Goal: Use online tool/utility: Utilize a website feature to perform a specific function

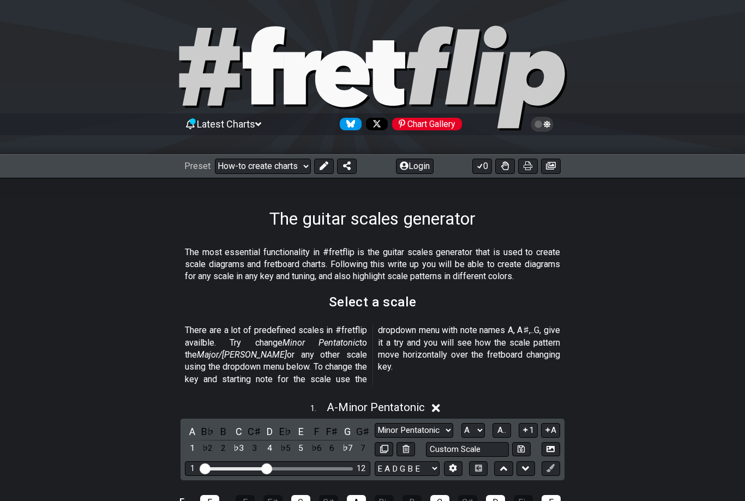
select select "A"
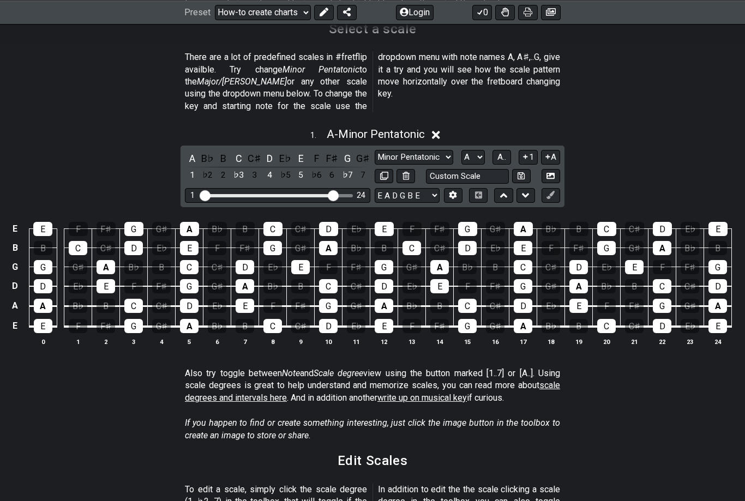
click at [11, 316] on td "E" at bounding box center [15, 326] width 13 height 21
click at [16, 316] on td "x" at bounding box center [15, 326] width 13 height 21
click at [20, 316] on td "o" at bounding box center [15, 326] width 13 height 21
click at [426, 188] on select "E A D G B E E A D G B E E A D G B E B E A D F♯ B A D G C E A D A D G B E E♭ A♭ …" at bounding box center [407, 195] width 65 height 15
click at [458, 188] on button at bounding box center [453, 195] width 19 height 15
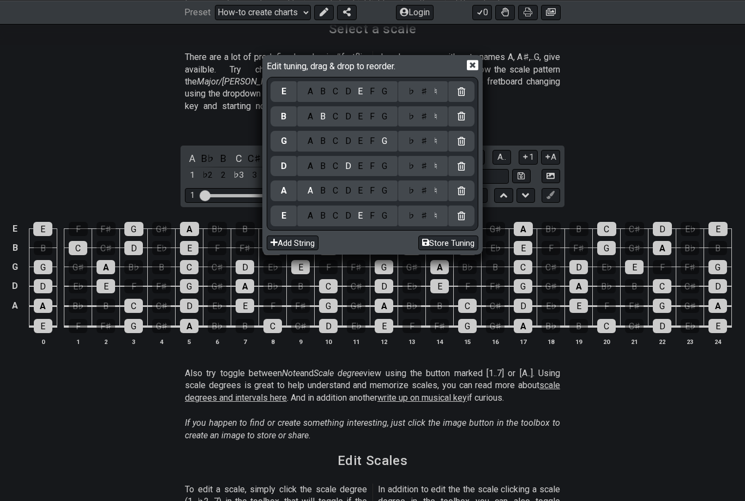
click at [373, 95] on div "F" at bounding box center [373, 92] width 12 height 12
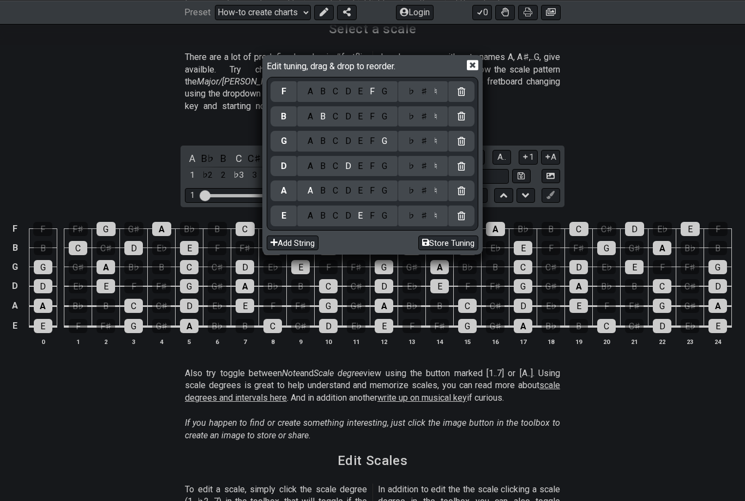
click at [334, 115] on div "C" at bounding box center [335, 117] width 13 height 12
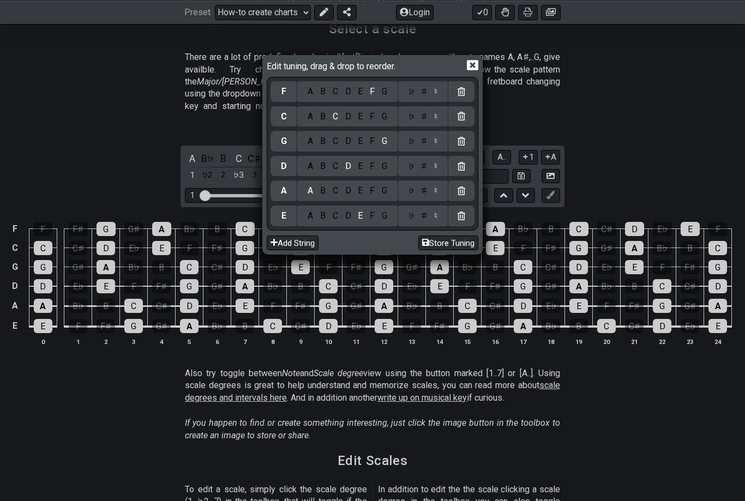
click at [371, 215] on div "F" at bounding box center [373, 216] width 12 height 12
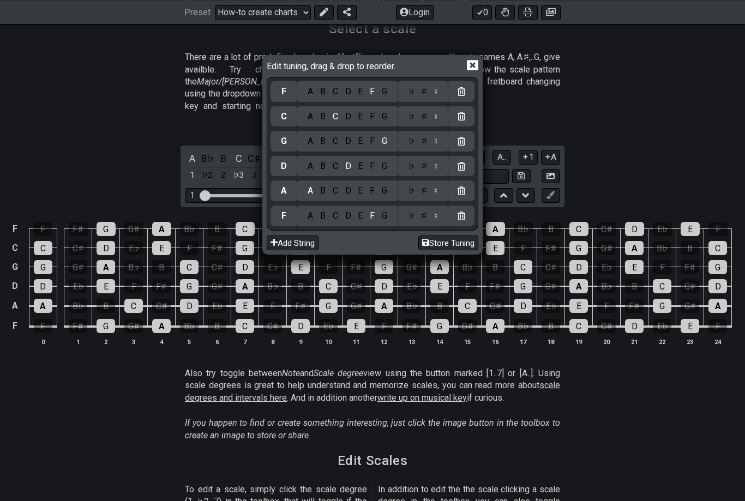
click at [472, 68] on icon at bounding box center [472, 66] width 11 height 10
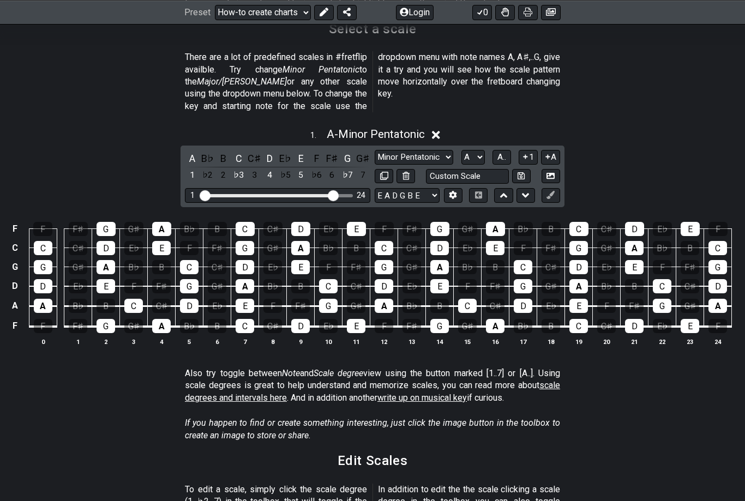
click at [438, 150] on select "Minor Pentatonic New Scale Minor Pentatonic Major Pentatonic Minor Blues Major …" at bounding box center [414, 157] width 79 height 15
click at [192, 151] on div "A" at bounding box center [192, 158] width 14 height 15
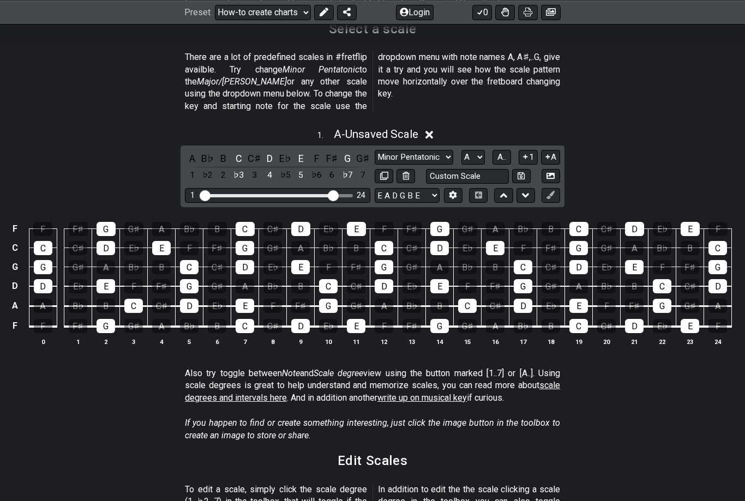
click at [233, 127] on div "1 . A - Unsaved Scale" at bounding box center [372, 131] width 745 height 21
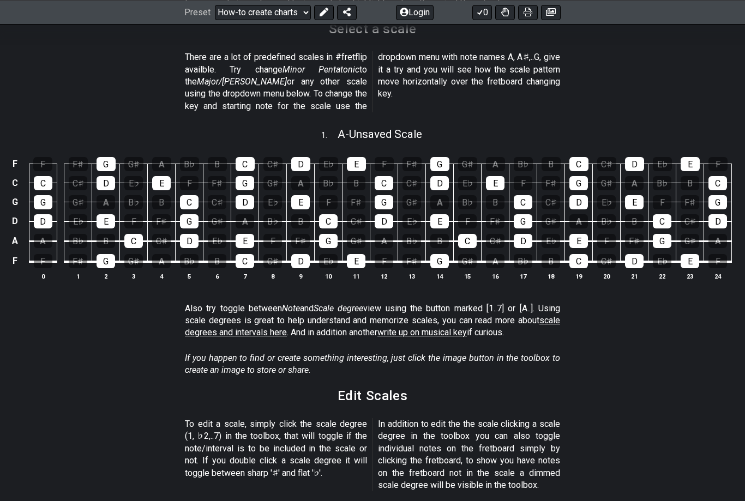
click at [422, 128] on span "A - Unsaved Scale" at bounding box center [380, 134] width 85 height 13
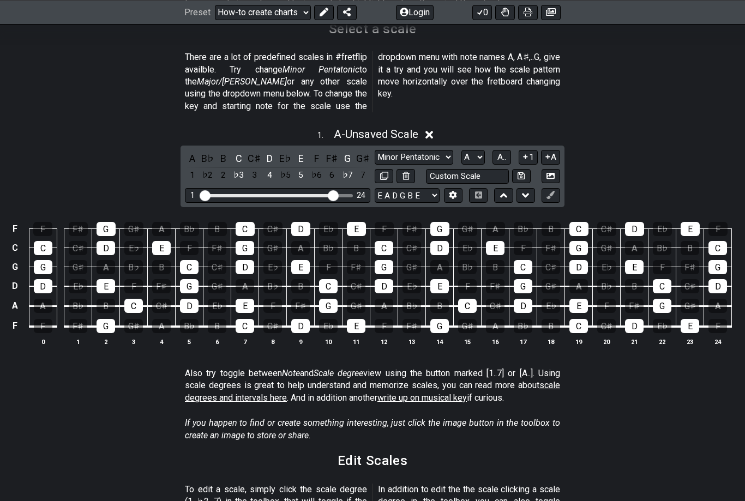
click at [237, 151] on div "C" at bounding box center [239, 158] width 14 height 15
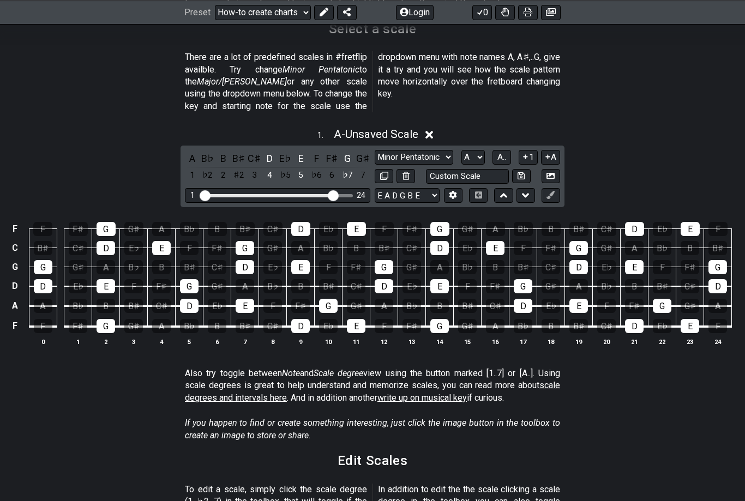
click at [270, 151] on div "D" at bounding box center [270, 158] width 14 height 15
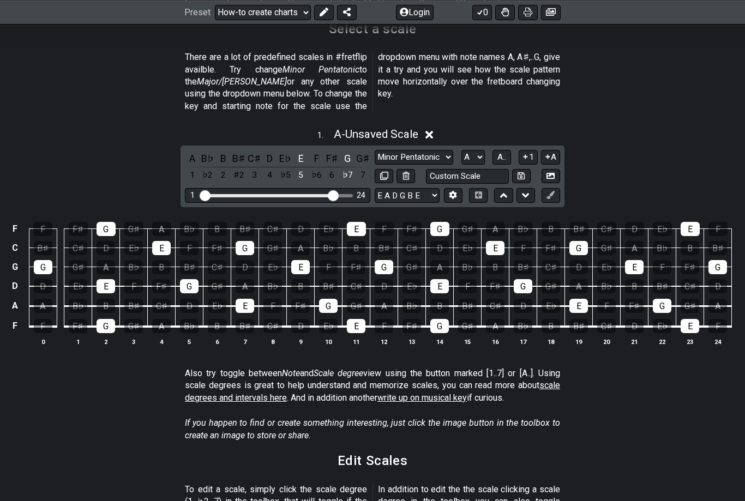
click at [297, 151] on div "E" at bounding box center [301, 158] width 14 height 15
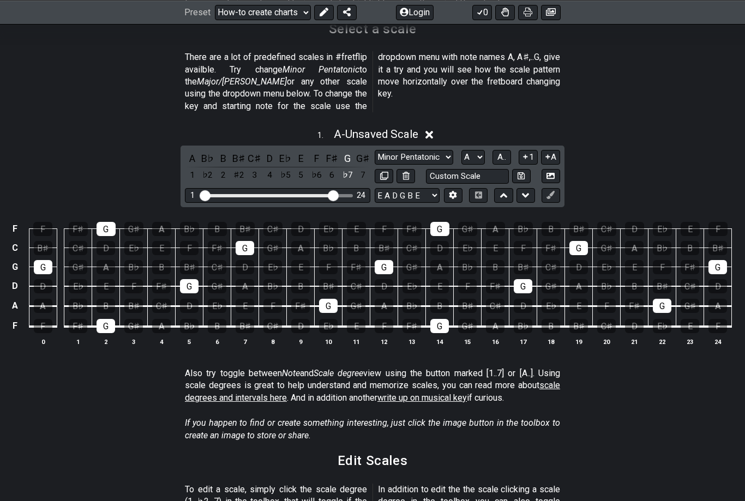
click at [342, 151] on div "G" at bounding box center [347, 158] width 14 height 15
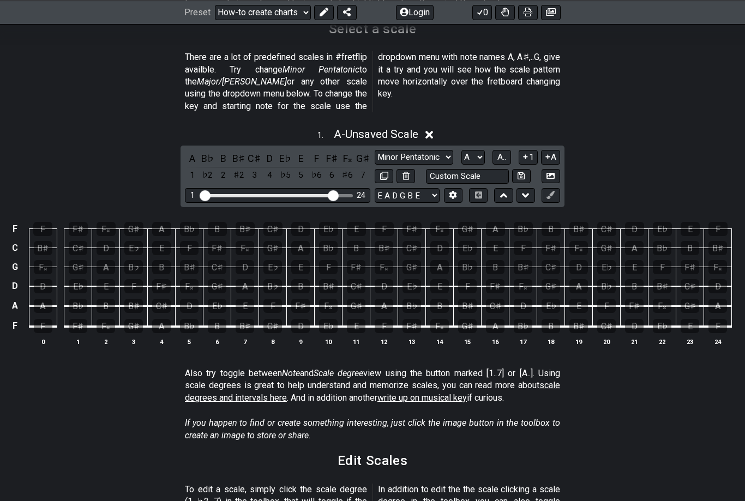
click at [469, 150] on select "A♭ A A♯ B♭ B C C♯ D♭ D D♯ E♭ E F F♯ G♭ G G♯" at bounding box center [473, 157] width 23 height 15
select select "C"
click at [192, 151] on div "C" at bounding box center [192, 158] width 14 height 15
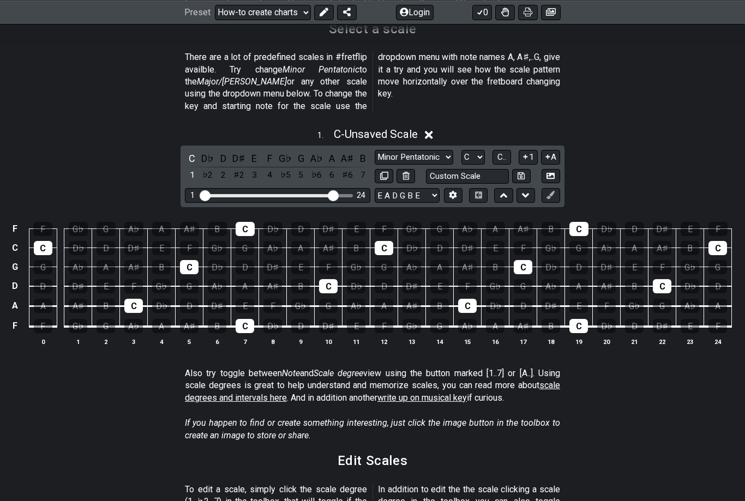
click at [222, 146] on div "C D♭ D D♯ E F G♭ G A♭ A A♯ B 1 ♭2 2 ♯2 3 4 ♭5 5 ♭6 6 ♯6 7 Minor Pentatonic New …" at bounding box center [373, 177] width 384 height 62
click at [222, 151] on div "D" at bounding box center [223, 158] width 14 height 15
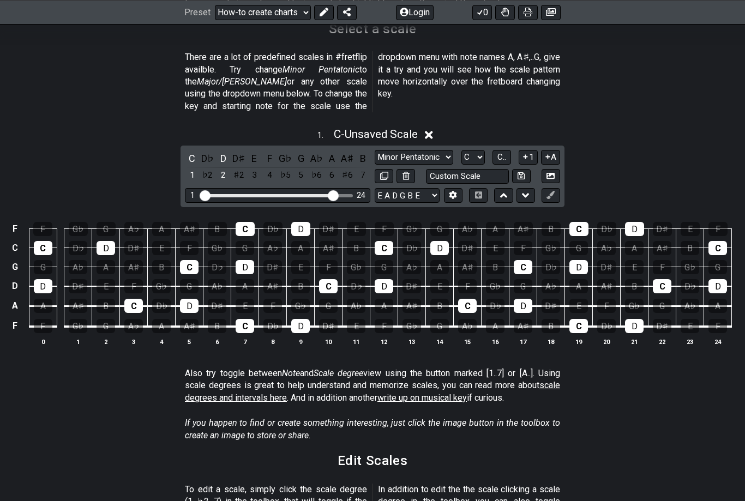
click at [252, 151] on div "E" at bounding box center [254, 158] width 14 height 15
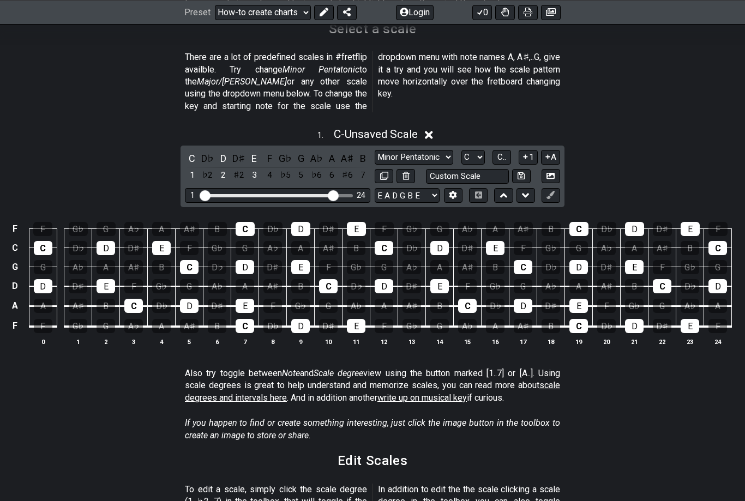
click at [266, 151] on div "F" at bounding box center [270, 158] width 14 height 15
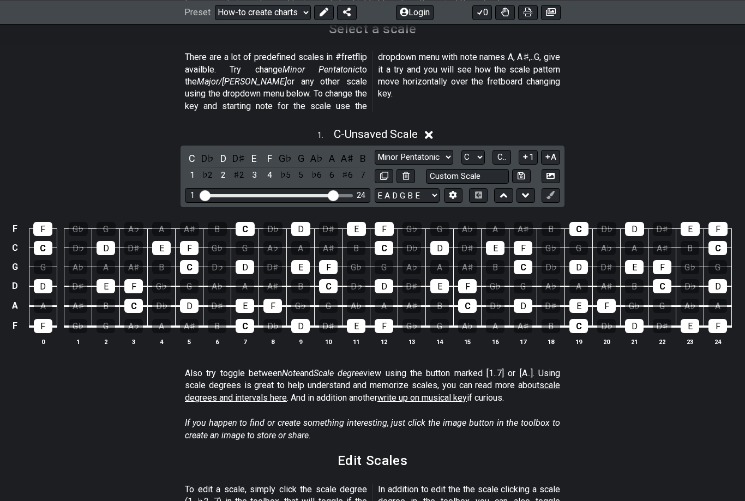
click at [300, 151] on div "G" at bounding box center [301, 158] width 14 height 15
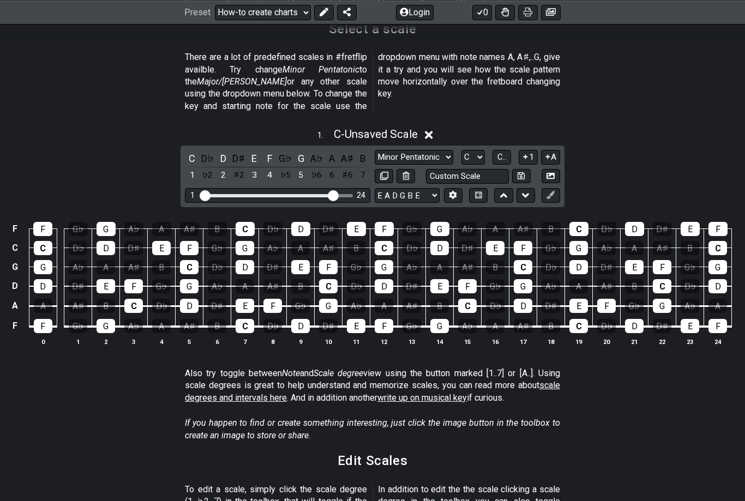
click at [331, 151] on div "A" at bounding box center [332, 158] width 14 height 15
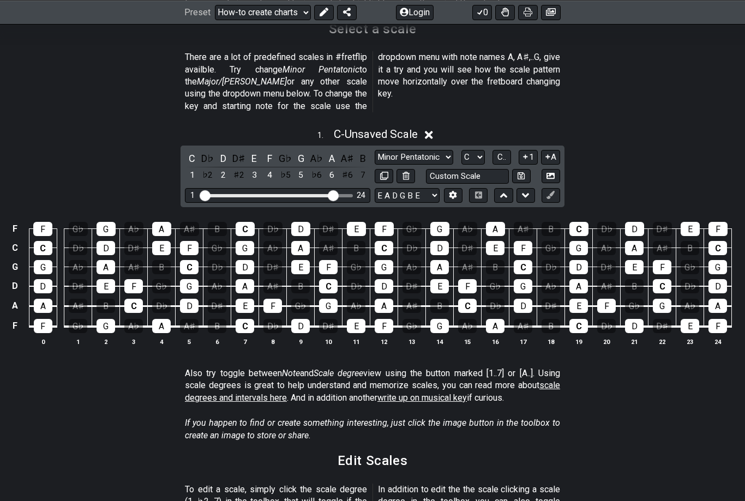
click at [364, 151] on div "B" at bounding box center [363, 158] width 14 height 15
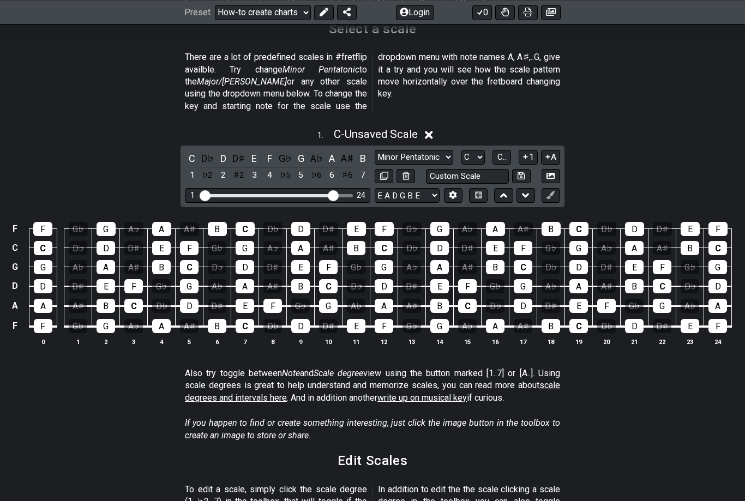
click at [451, 191] on icon at bounding box center [454, 195] width 8 height 8
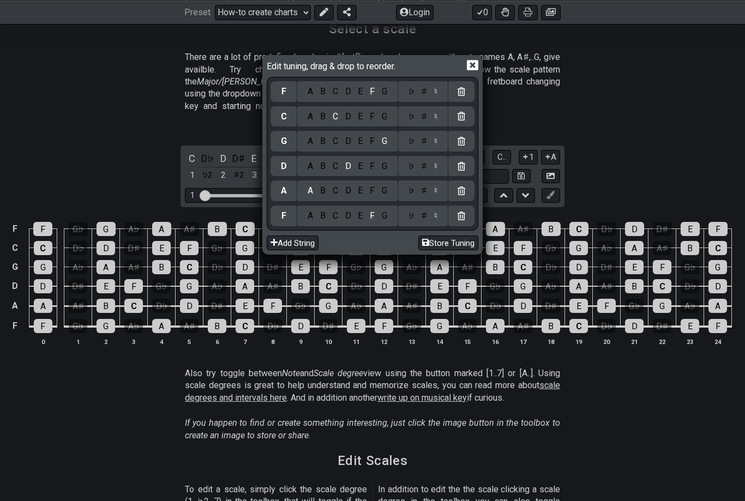
click at [360, 216] on div "E" at bounding box center [361, 216] width 12 height 12
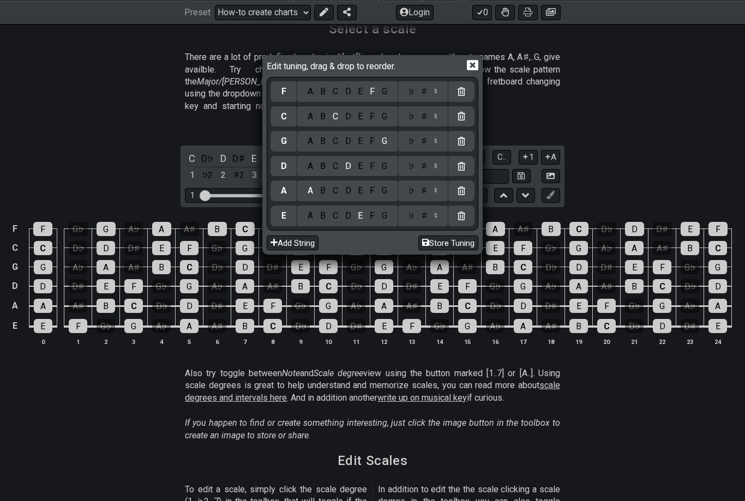
click at [360, 95] on div "E" at bounding box center [361, 92] width 12 height 12
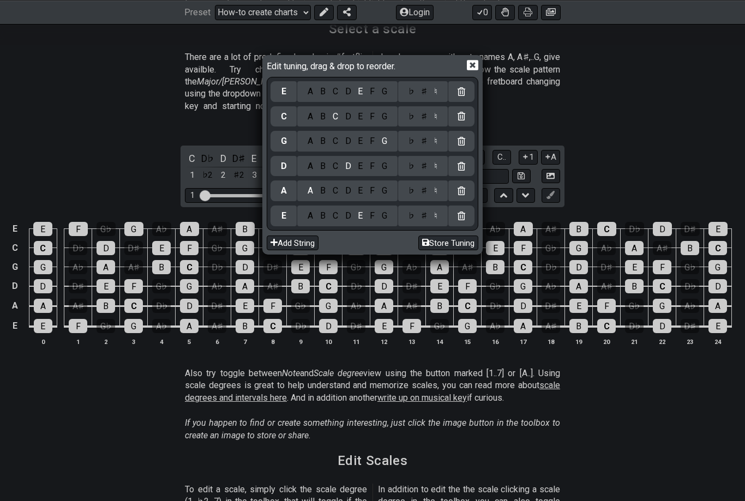
click at [474, 68] on icon at bounding box center [472, 64] width 11 height 11
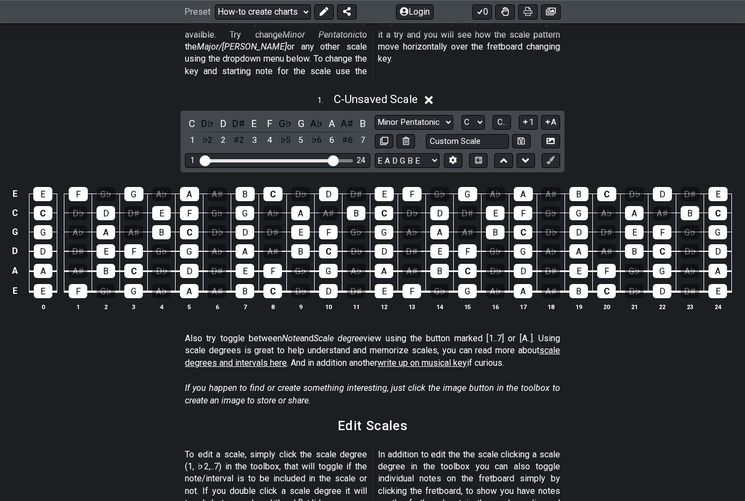
scroll to position [308, 0]
click at [224, 116] on div "D" at bounding box center [223, 123] width 14 height 15
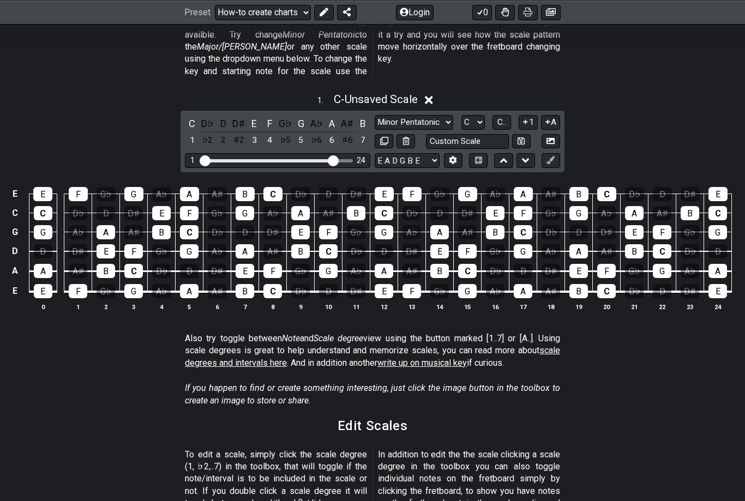
click at [258, 116] on div "E" at bounding box center [254, 123] width 14 height 15
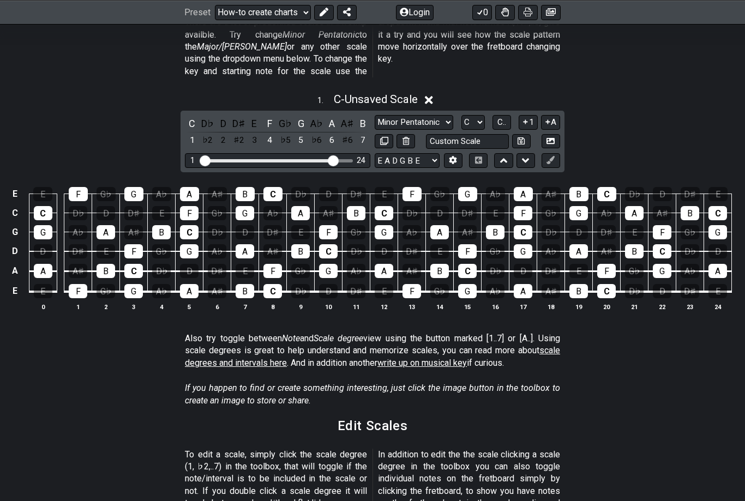
click at [271, 116] on div "F" at bounding box center [270, 123] width 14 height 15
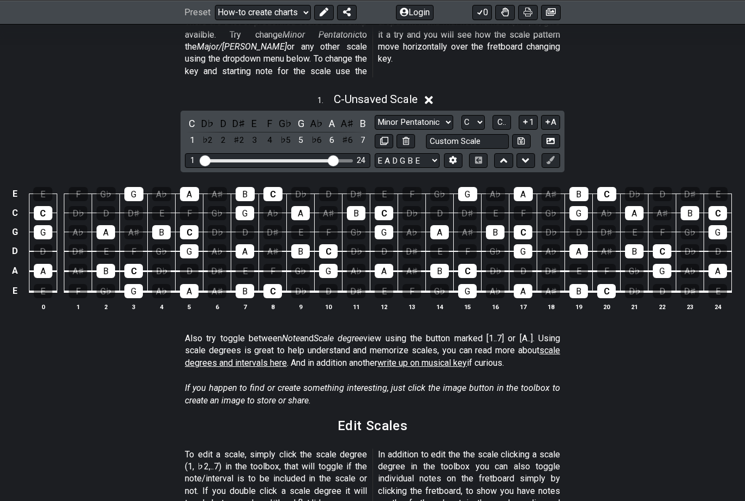
click at [303, 116] on div "G" at bounding box center [301, 123] width 14 height 15
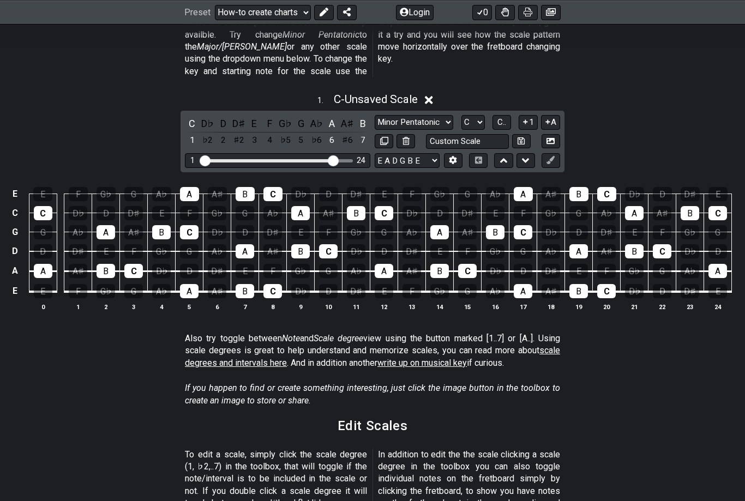
click at [331, 116] on div "A" at bounding box center [332, 123] width 14 height 15
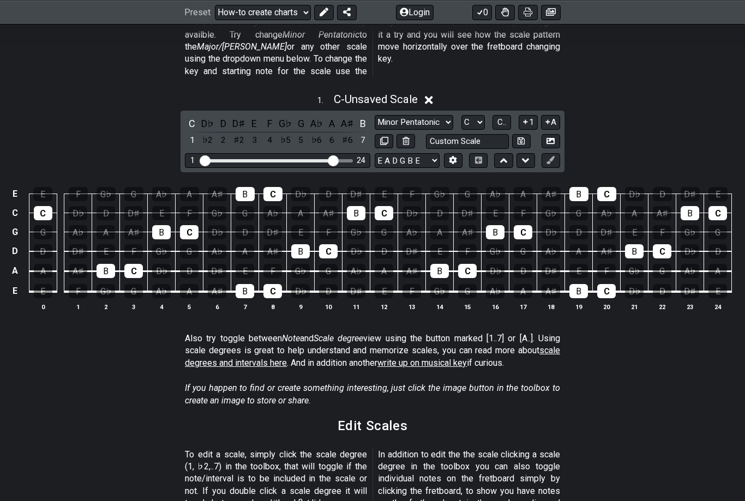
click at [367, 116] on div "B" at bounding box center [363, 123] width 14 height 15
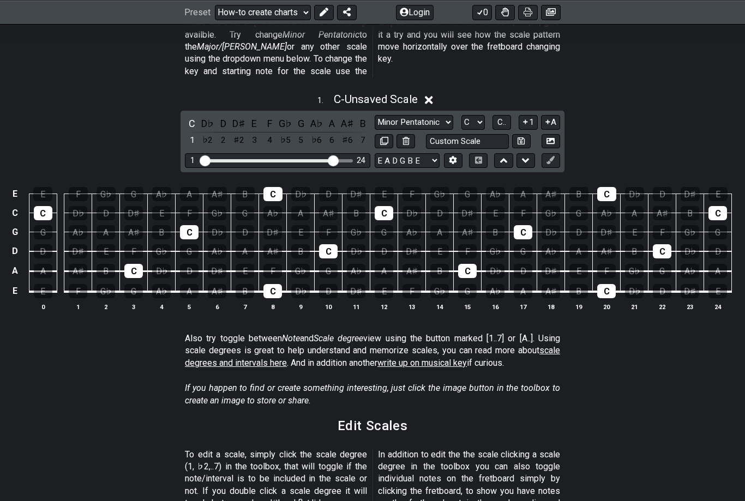
click at [240, 116] on div "D♯" at bounding box center [239, 123] width 14 height 15
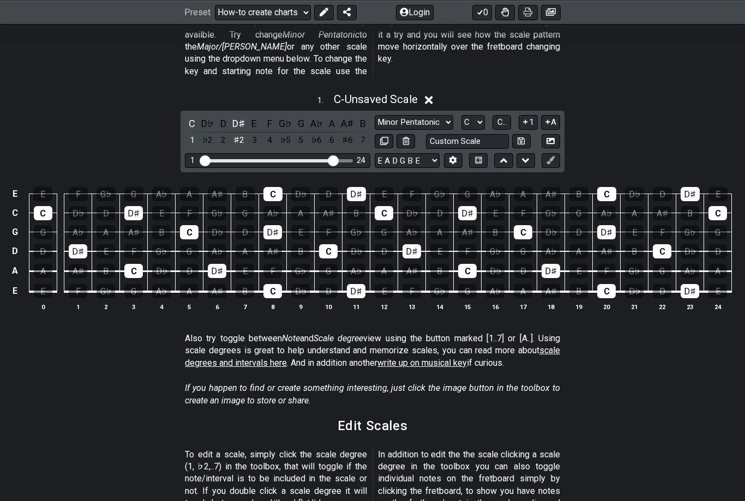
click at [285, 116] on div "G♭" at bounding box center [285, 123] width 14 height 15
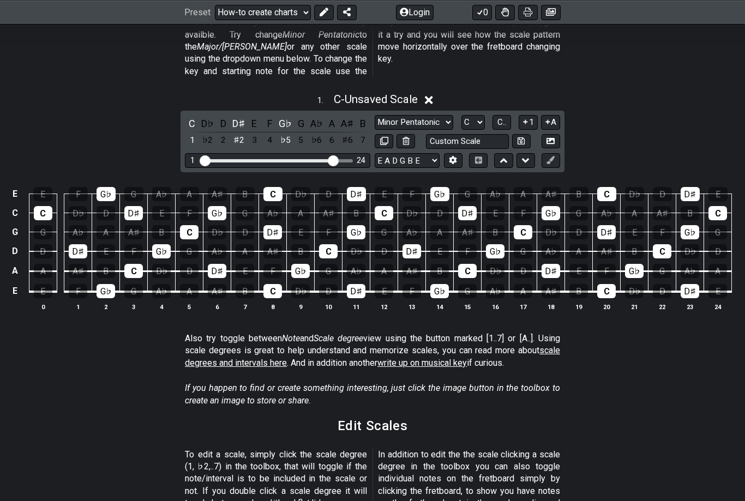
click at [331, 116] on div "A" at bounding box center [332, 123] width 14 height 15
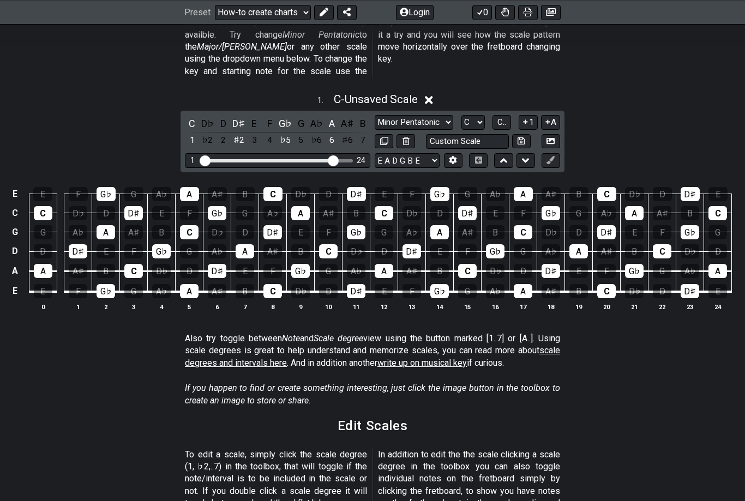
click at [327, 116] on div "A" at bounding box center [332, 123] width 14 height 15
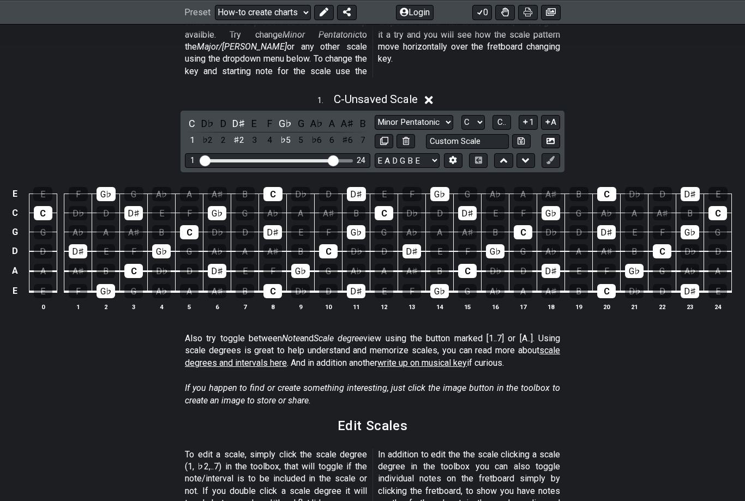
click at [288, 116] on div "G♭" at bounding box center [285, 123] width 14 height 15
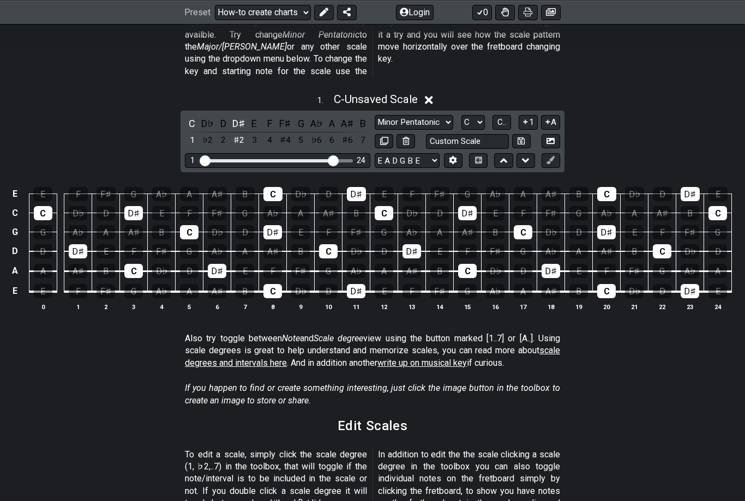
click at [237, 116] on div "D♯" at bounding box center [239, 123] width 14 height 15
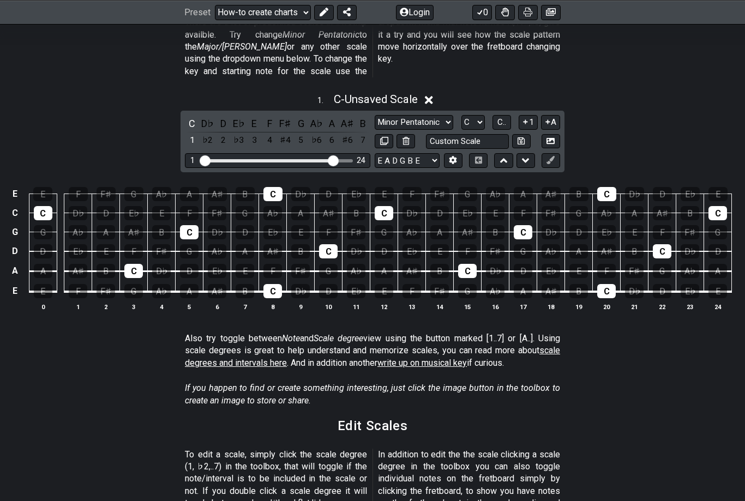
click at [331, 116] on div "A" at bounding box center [332, 123] width 14 height 15
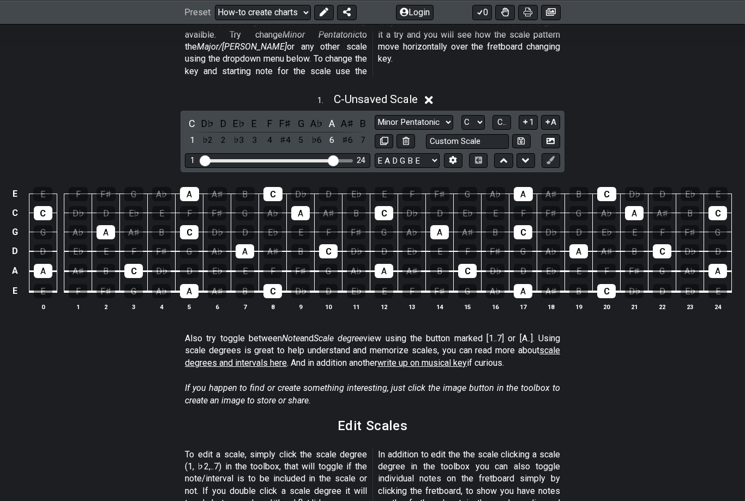
click at [330, 116] on div "A" at bounding box center [332, 123] width 14 height 15
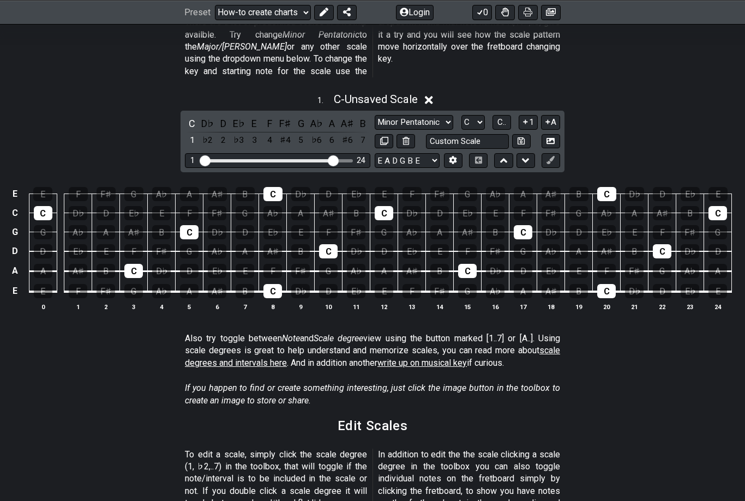
click at [330, 116] on div "A" at bounding box center [332, 123] width 14 height 15
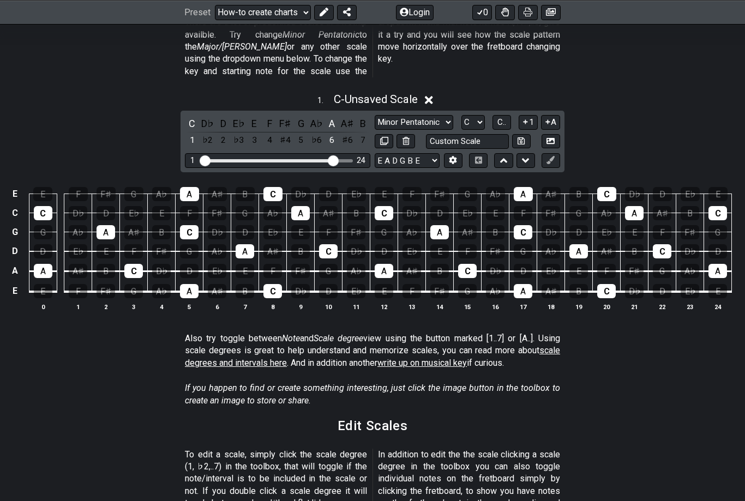
click at [342, 116] on div "A♯" at bounding box center [347, 123] width 14 height 15
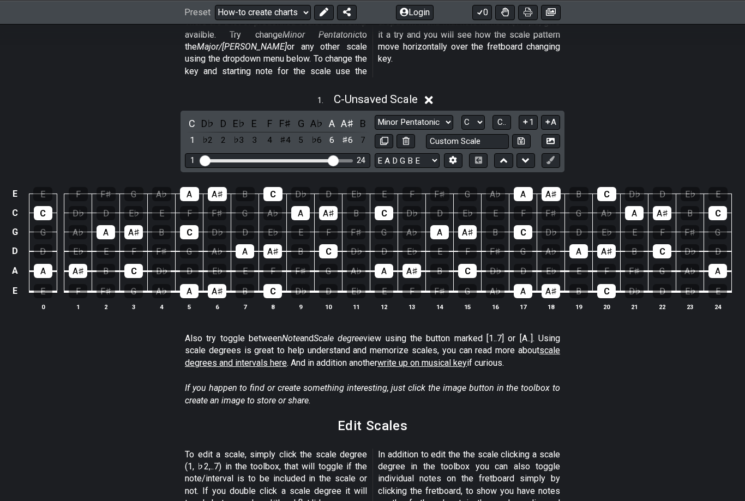
click at [253, 133] on div "3" at bounding box center [254, 140] width 14 height 15
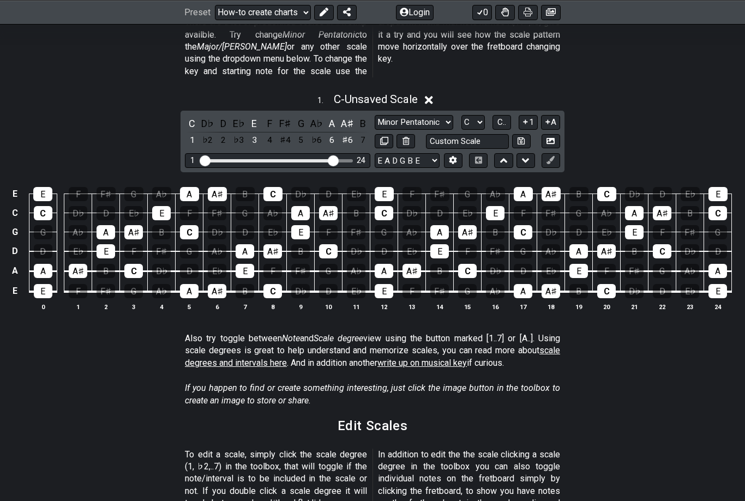
click at [329, 116] on div "A" at bounding box center [332, 123] width 14 height 15
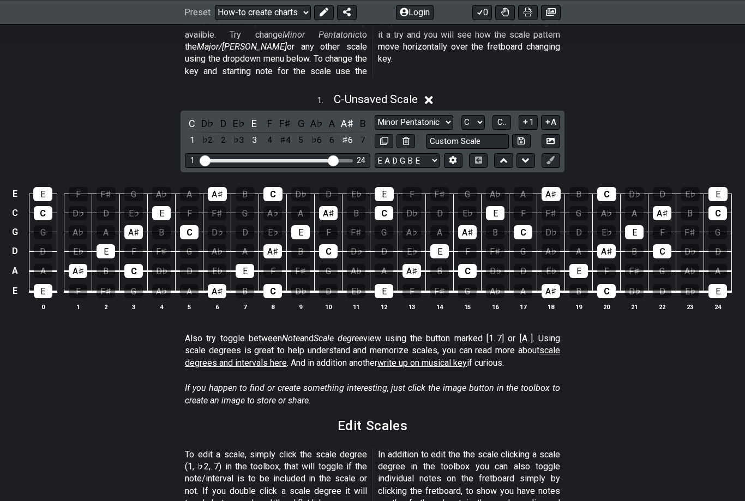
click at [343, 116] on div "A♯" at bounding box center [347, 123] width 14 height 15
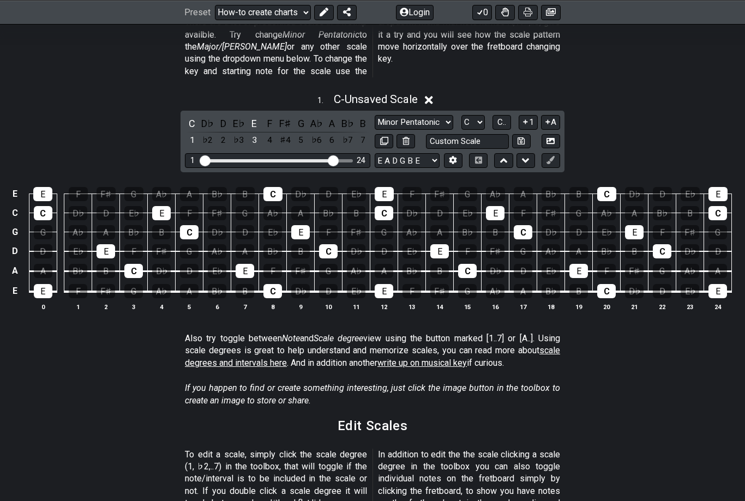
click at [255, 116] on div "E" at bounding box center [254, 123] width 14 height 15
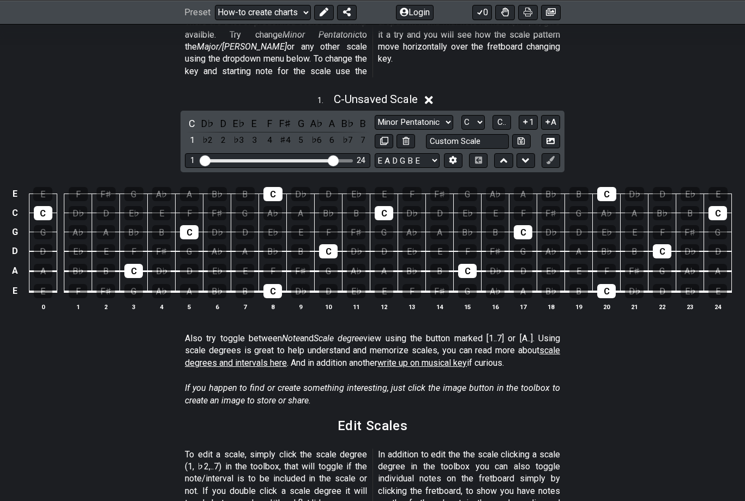
click at [219, 116] on div "D" at bounding box center [223, 123] width 14 height 15
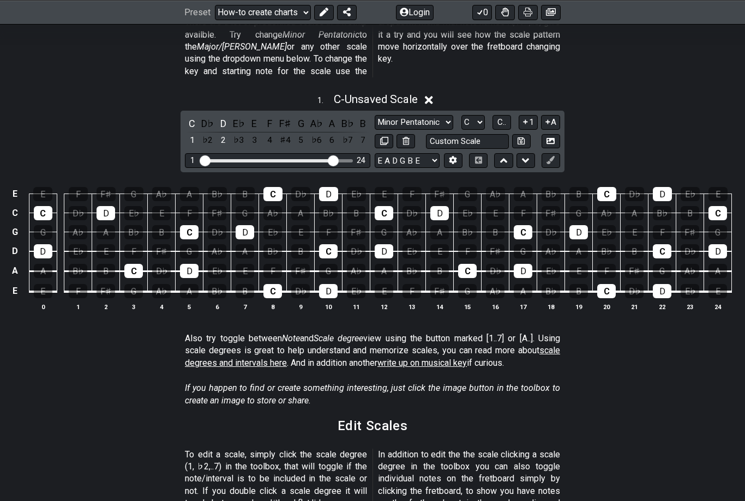
click at [209, 116] on div "D♭" at bounding box center [208, 123] width 14 height 15
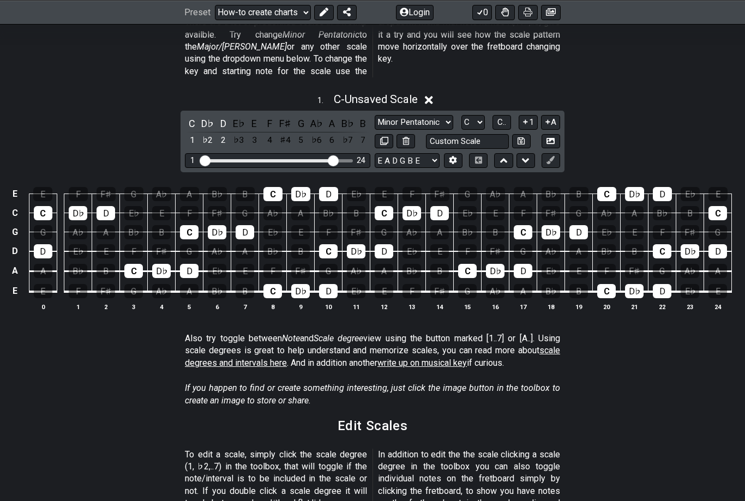
click at [202, 116] on div "D♭" at bounding box center [208, 123] width 14 height 15
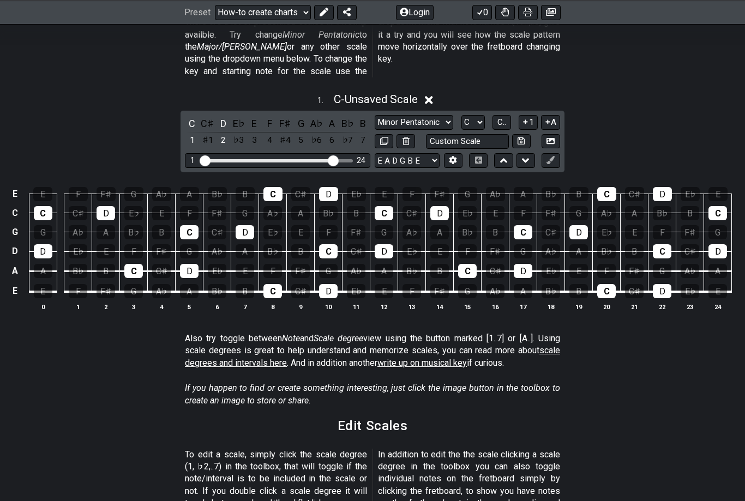
click at [207, 116] on div "C♯" at bounding box center [208, 123] width 14 height 15
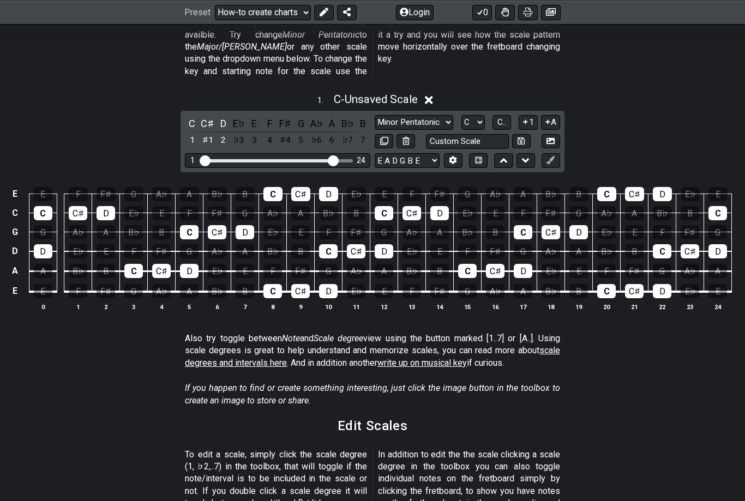
click at [206, 116] on div "C♯" at bounding box center [208, 123] width 14 height 15
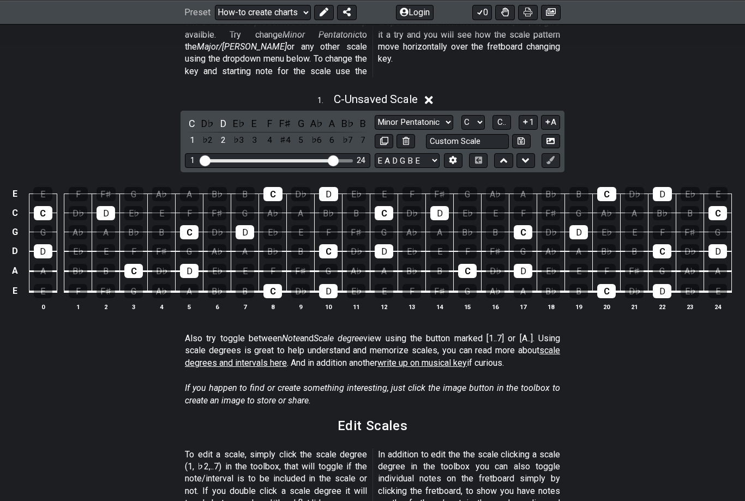
click at [207, 116] on div "D♭" at bounding box center [208, 123] width 14 height 15
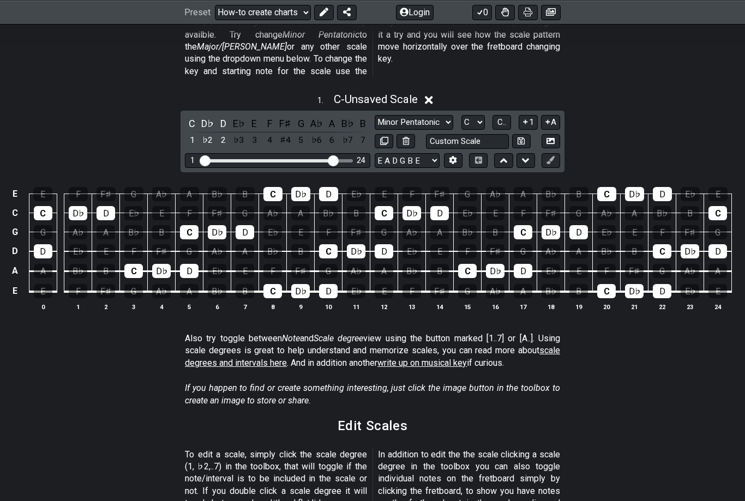
click at [206, 116] on div "D♭" at bounding box center [208, 123] width 14 height 15
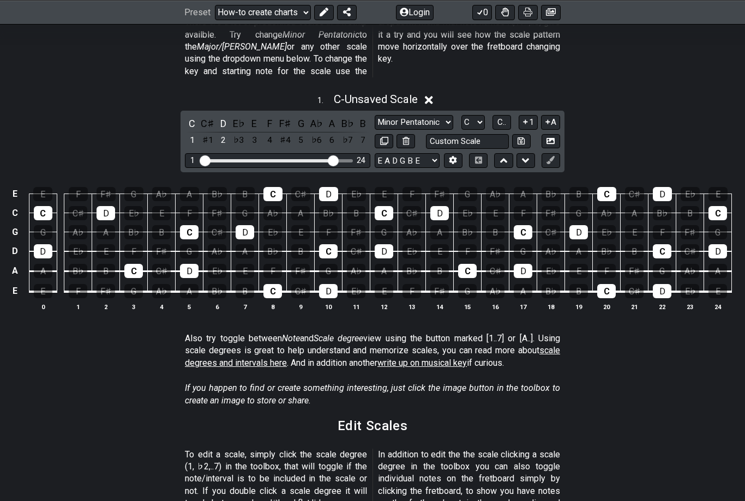
click at [225, 116] on div "D" at bounding box center [223, 123] width 14 height 15
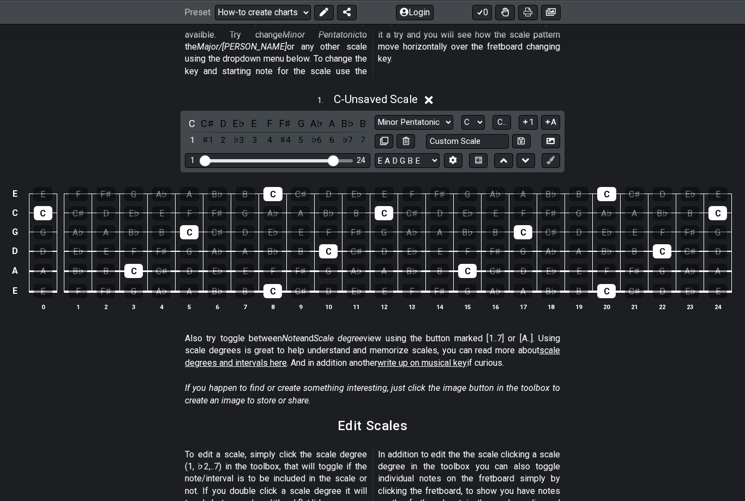
click at [506, 117] on span "C.." at bounding box center [502, 122] width 9 height 10
click at [505, 115] on button "1..7" at bounding box center [501, 122] width 21 height 15
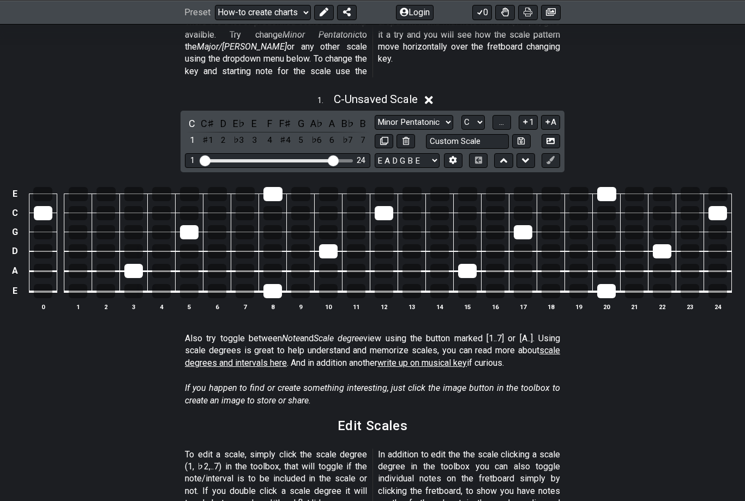
click at [503, 117] on span "..." at bounding box center [501, 122] width 5 height 10
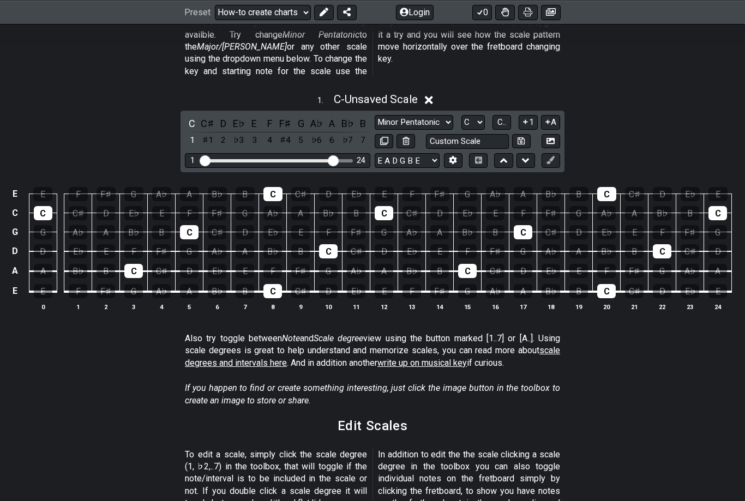
click at [496, 93] on div "1 . C - Unsaved Scale" at bounding box center [372, 96] width 745 height 21
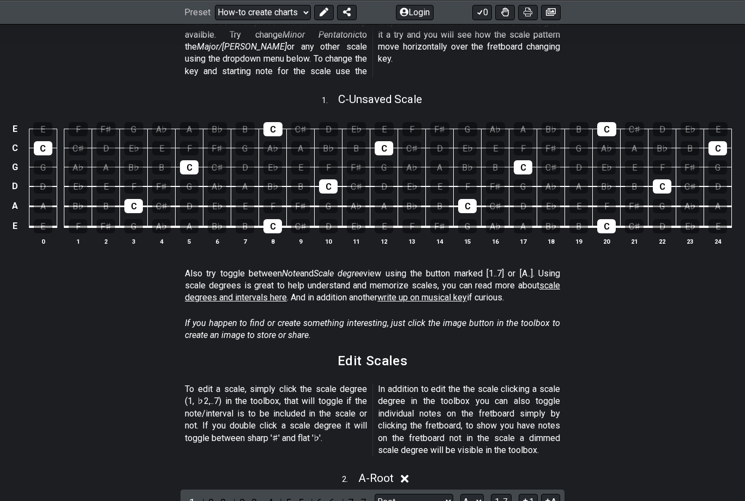
click at [418, 93] on span "C - Unsaved Scale" at bounding box center [380, 99] width 84 height 13
select select "C"
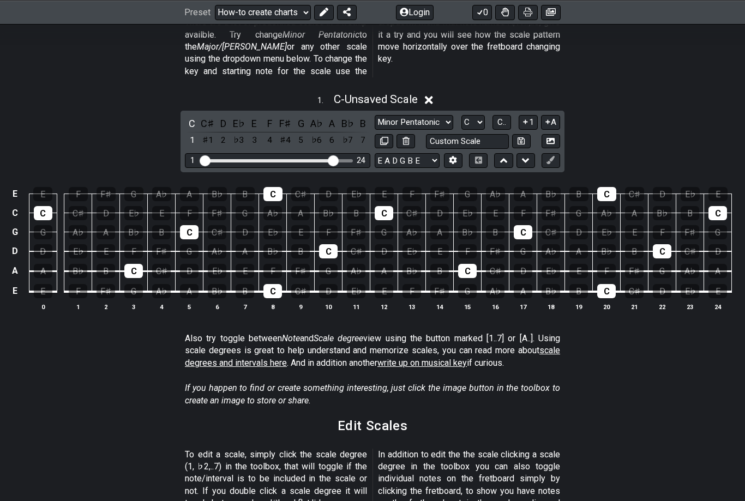
click at [501, 117] on span "C.." at bounding box center [502, 122] width 9 height 10
click at [195, 116] on div "1" at bounding box center [192, 123] width 14 height 15
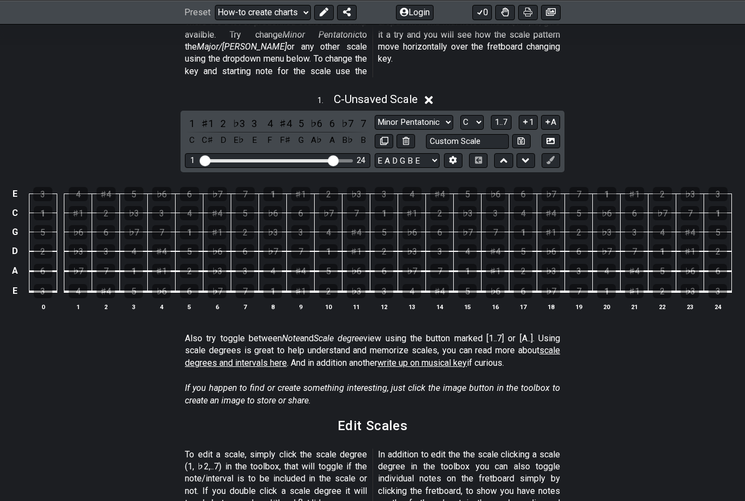
click at [502, 117] on span "1..7" at bounding box center [501, 122] width 13 height 10
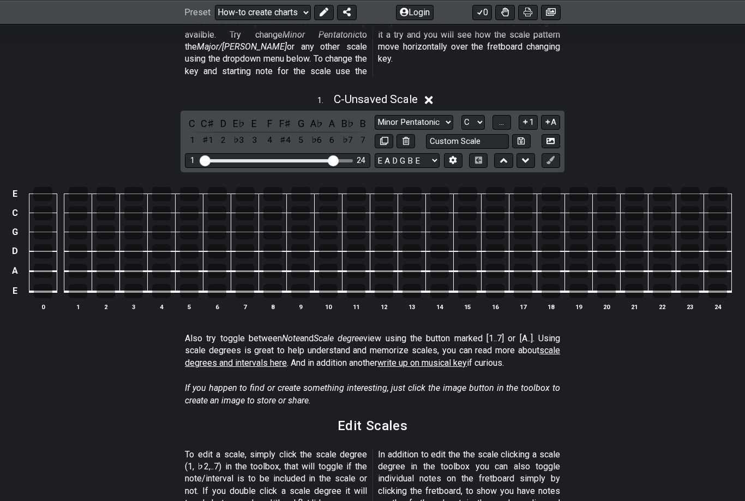
click at [193, 116] on div "C" at bounding box center [192, 123] width 14 height 15
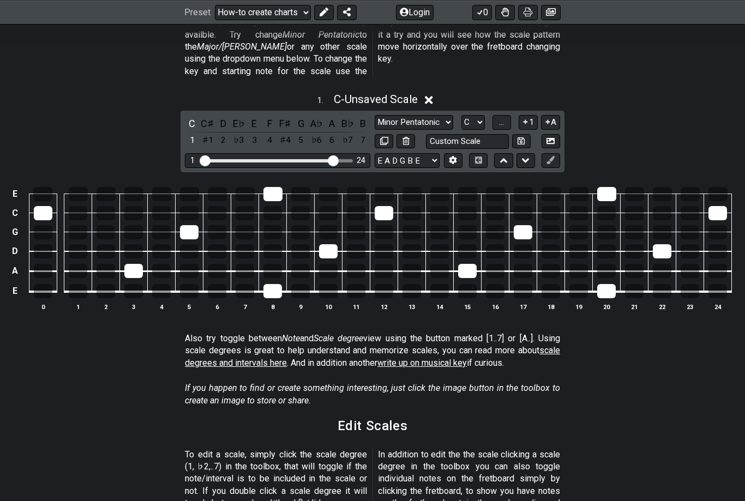
click at [193, 116] on div "C" at bounding box center [192, 123] width 14 height 15
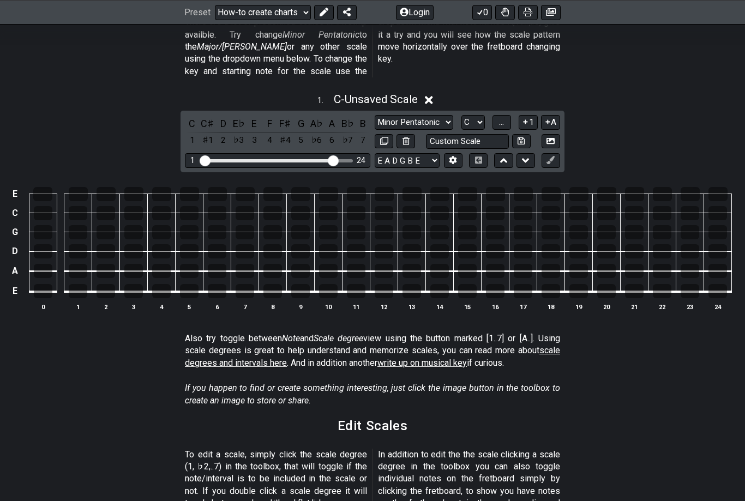
click at [530, 115] on button "1" at bounding box center [528, 122] width 19 height 15
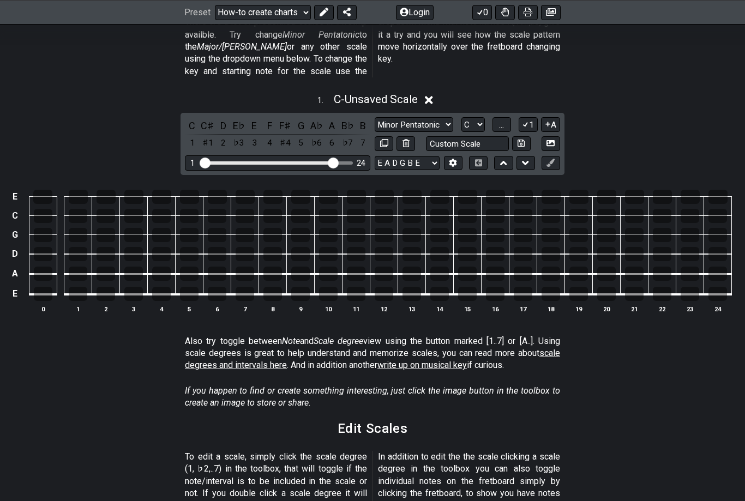
click at [530, 117] on button "1" at bounding box center [528, 124] width 19 height 15
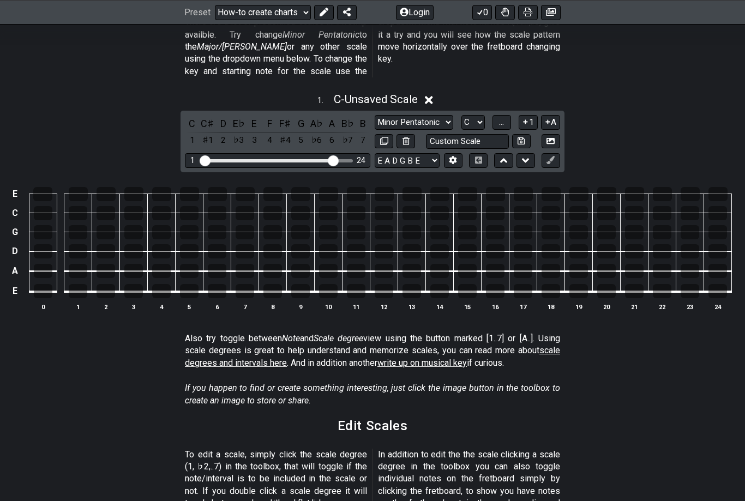
click at [552, 115] on button "A" at bounding box center [550, 122] width 19 height 15
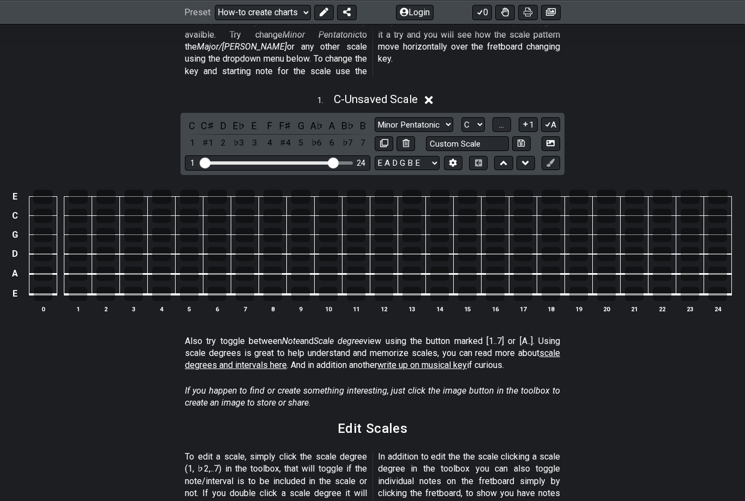
click at [552, 117] on button "A" at bounding box center [550, 124] width 19 height 15
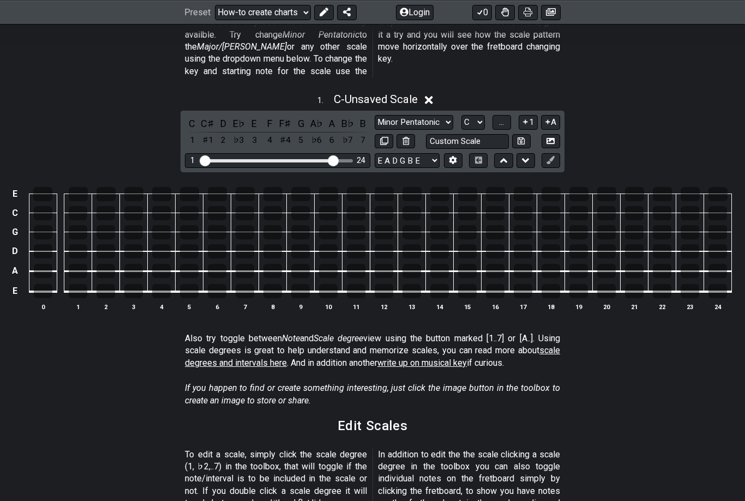
click at [553, 115] on button "A" at bounding box center [550, 122] width 19 height 15
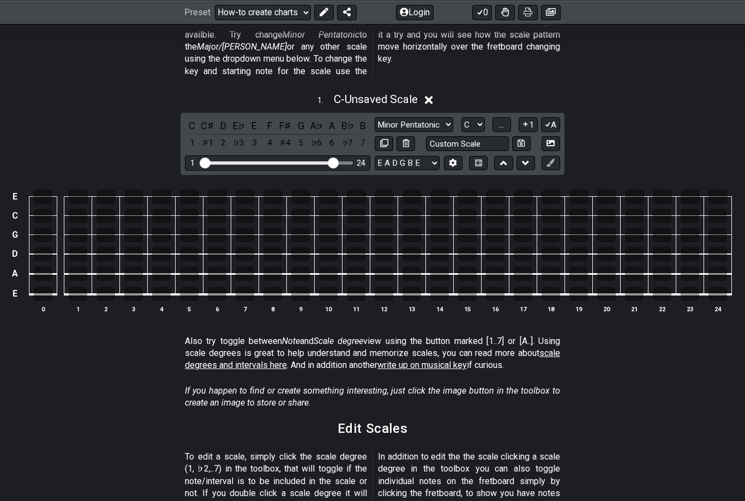
click at [551, 117] on button "A" at bounding box center [550, 124] width 19 height 15
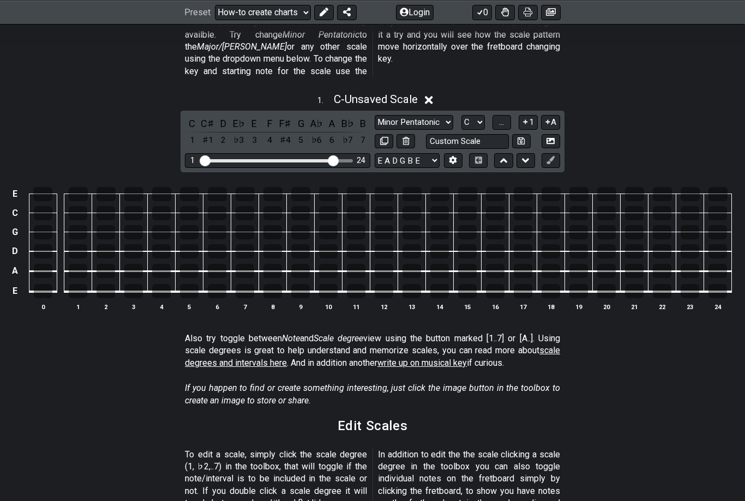
click at [194, 116] on div "C" at bounding box center [192, 123] width 14 height 15
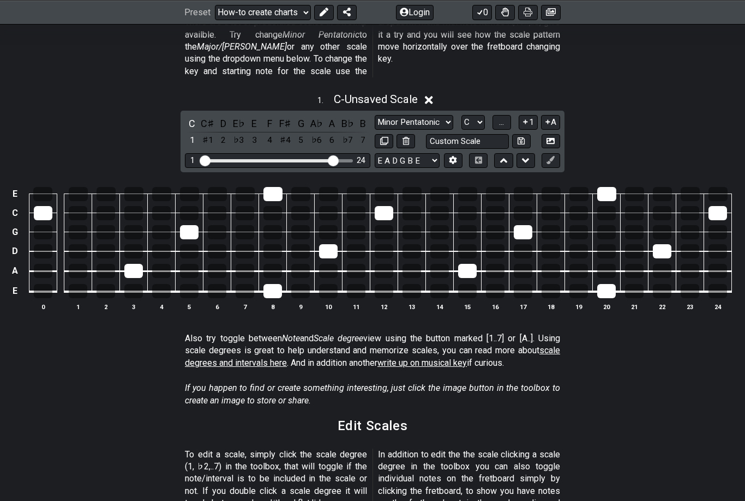
click at [206, 116] on div "C♯" at bounding box center [208, 123] width 14 height 15
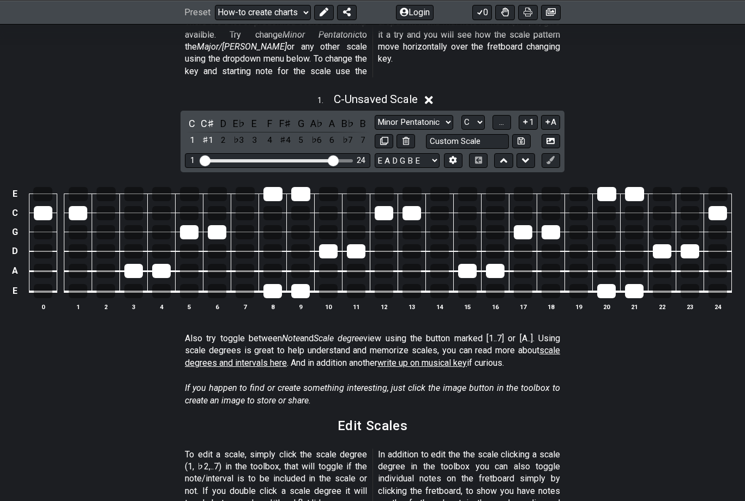
click at [236, 116] on div "E♭" at bounding box center [239, 123] width 14 height 15
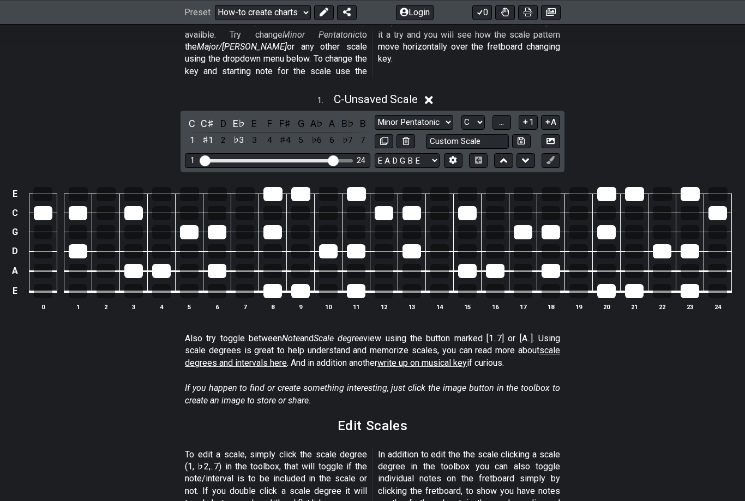
click at [235, 116] on div "E♭" at bounding box center [239, 123] width 14 height 15
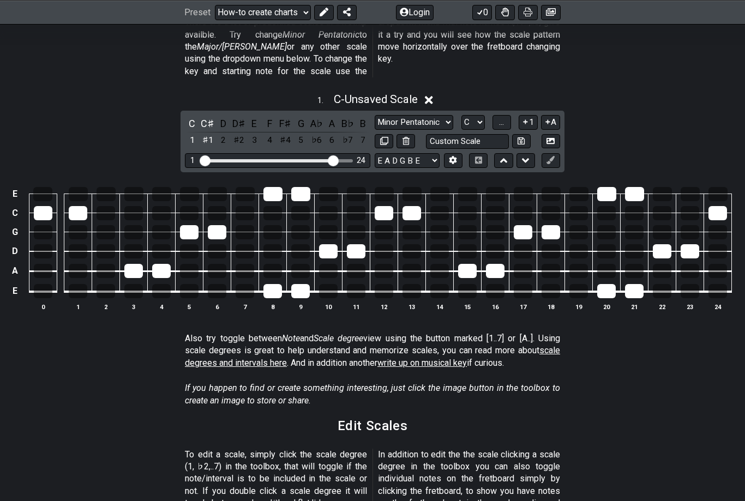
click at [237, 116] on div "D♯" at bounding box center [239, 123] width 14 height 15
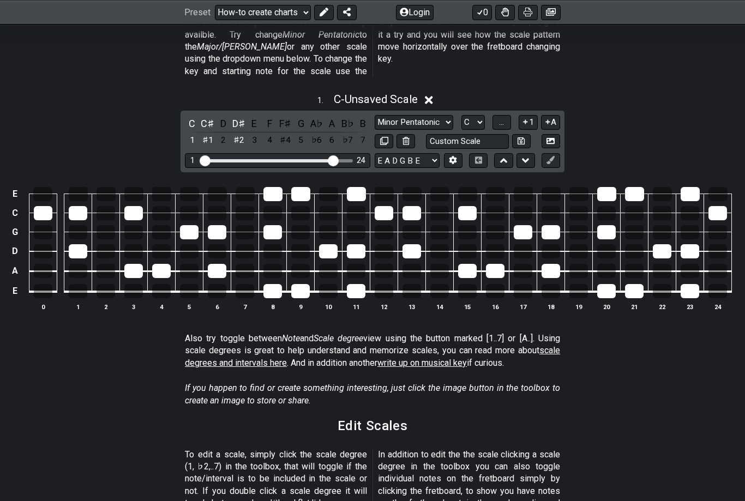
click at [544, 118] on icon at bounding box center [548, 122] width 10 height 8
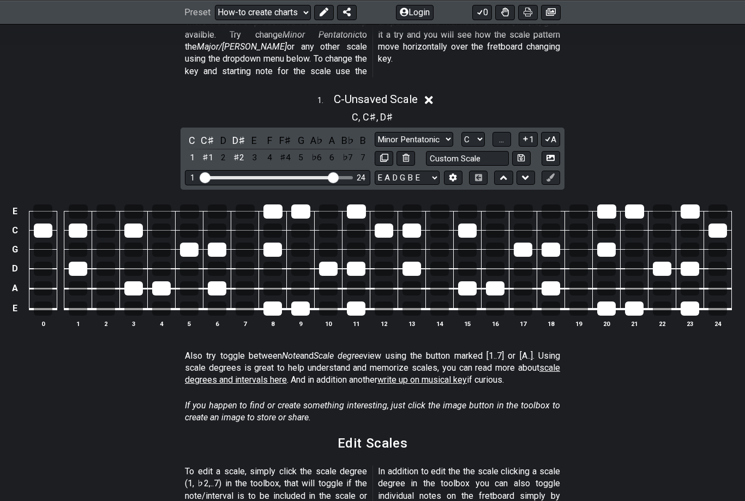
click at [548, 135] on icon at bounding box center [548, 139] width 10 height 8
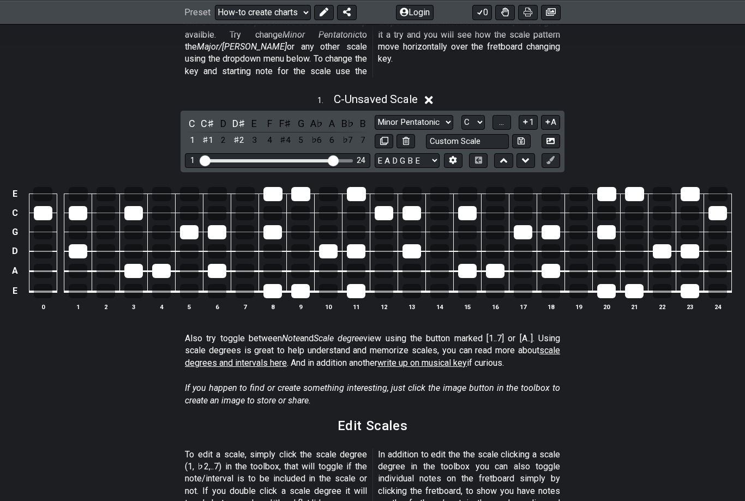
click at [534, 115] on button "1" at bounding box center [528, 122] width 19 height 15
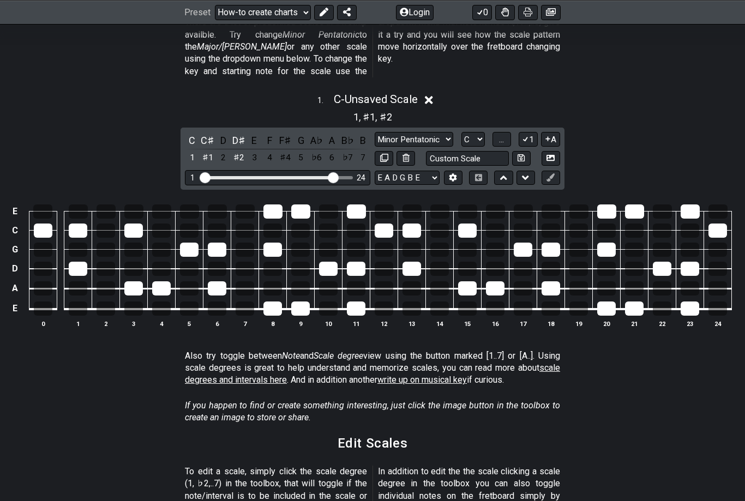
click at [532, 132] on button "1" at bounding box center [528, 139] width 19 height 15
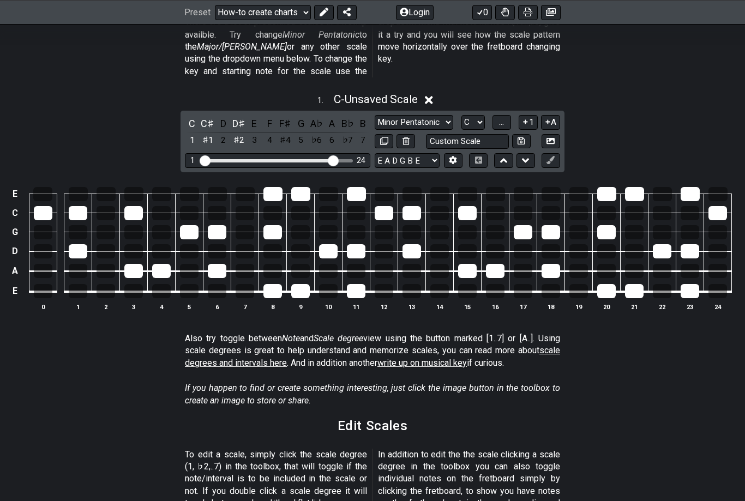
click at [201, 116] on div "C♯" at bounding box center [208, 123] width 14 height 15
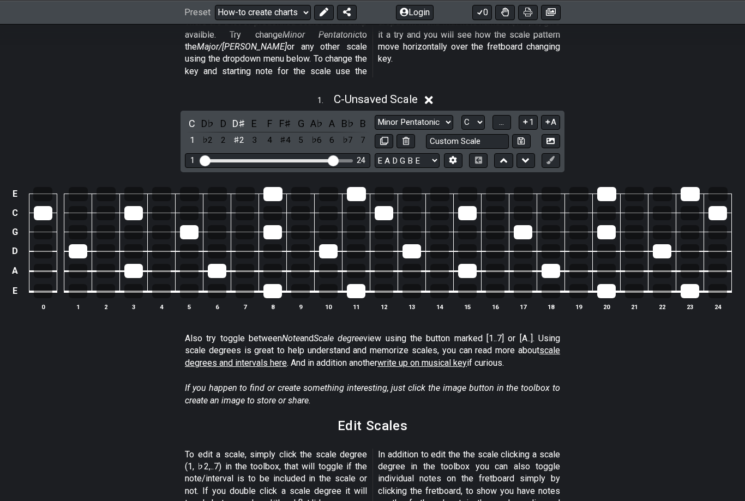
click at [196, 116] on div "C" at bounding box center [192, 123] width 14 height 15
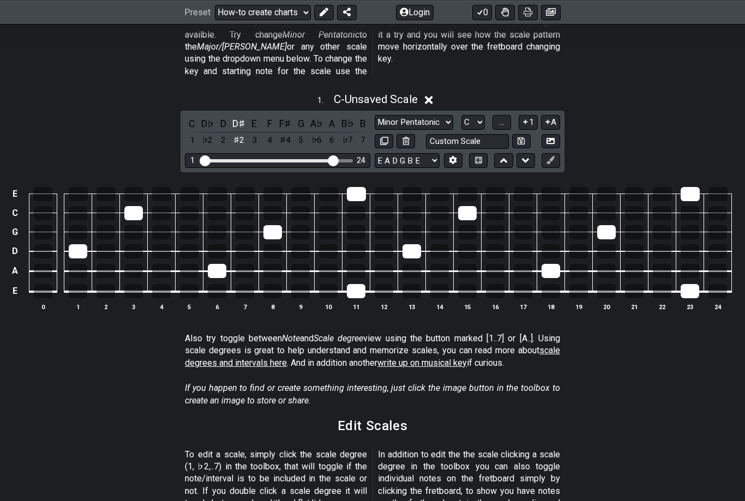
click at [236, 116] on div "D♯" at bounding box center [239, 123] width 14 height 15
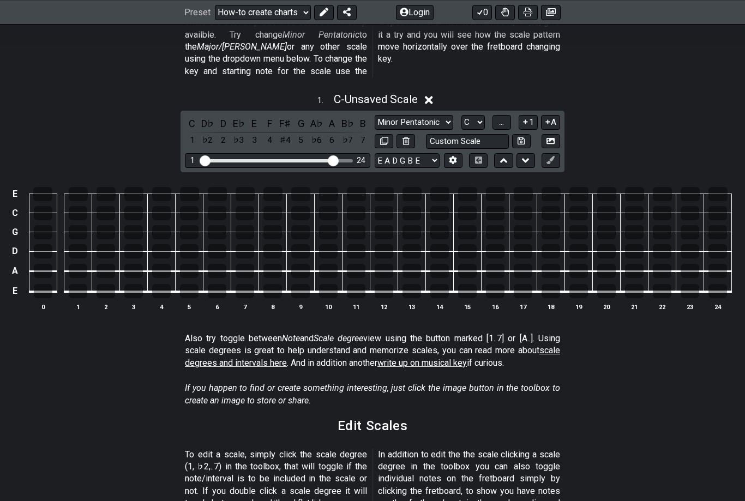
click at [501, 117] on span "..." at bounding box center [501, 122] width 5 height 10
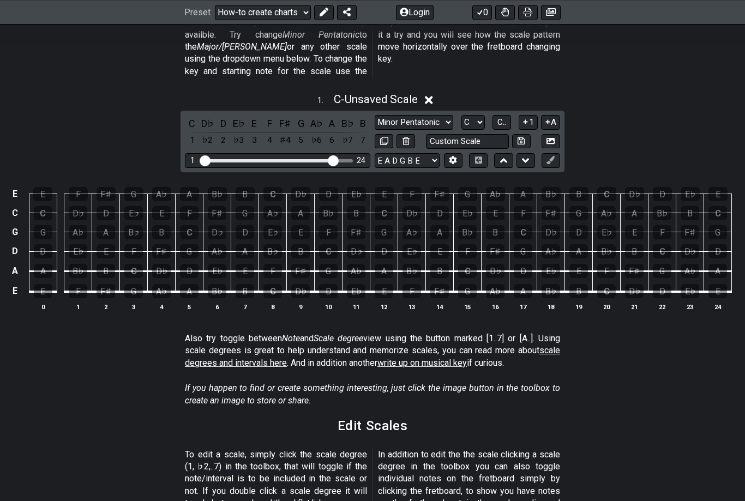
click at [506, 117] on span "C.." at bounding box center [502, 122] width 9 height 10
click at [512, 115] on button "1..7" at bounding box center [501, 122] width 21 height 15
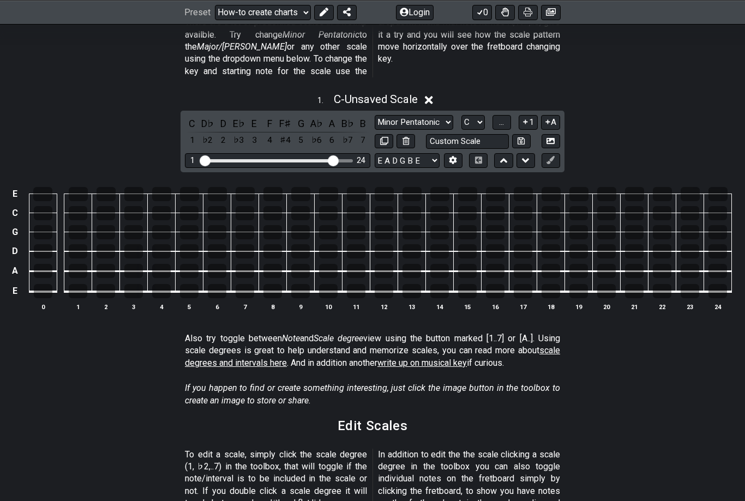
click at [511, 115] on button "..." at bounding box center [502, 122] width 19 height 15
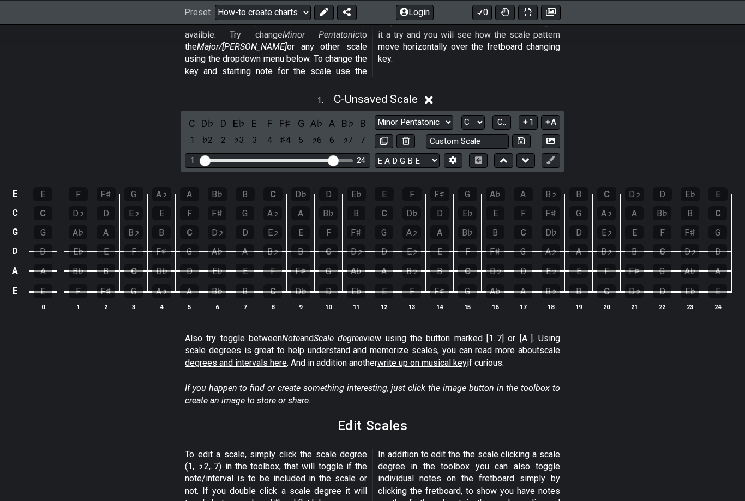
click at [198, 116] on div "C" at bounding box center [192, 123] width 14 height 15
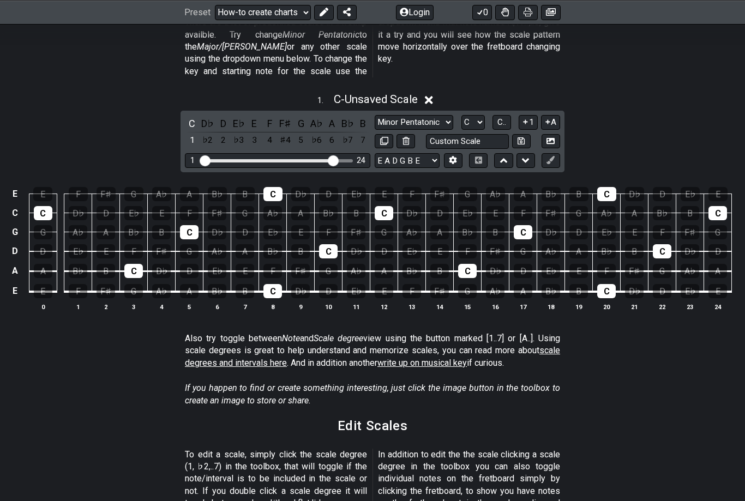
click at [222, 116] on div "D" at bounding box center [223, 123] width 14 height 15
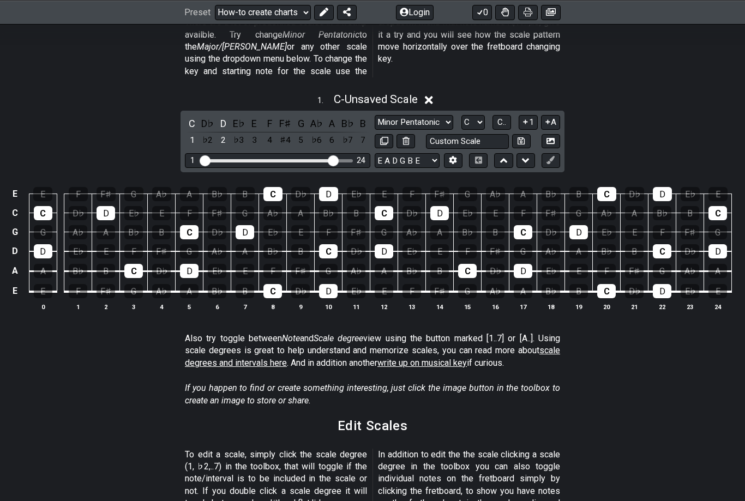
click at [251, 116] on div "E" at bounding box center [254, 123] width 14 height 15
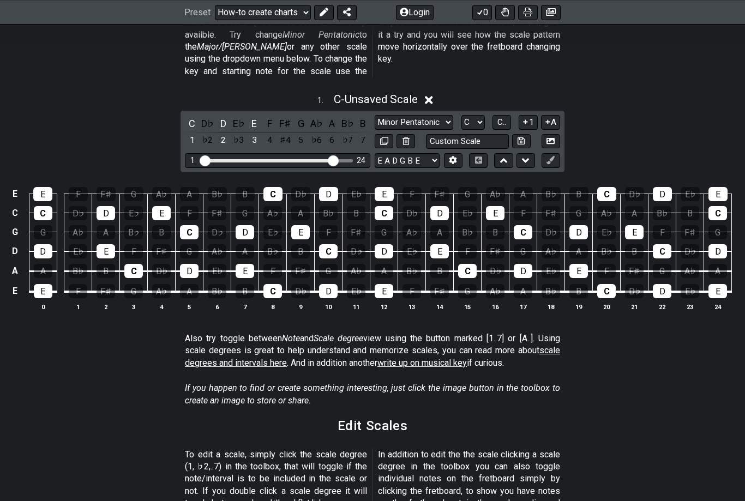
click at [281, 116] on div "F♯" at bounding box center [285, 123] width 14 height 15
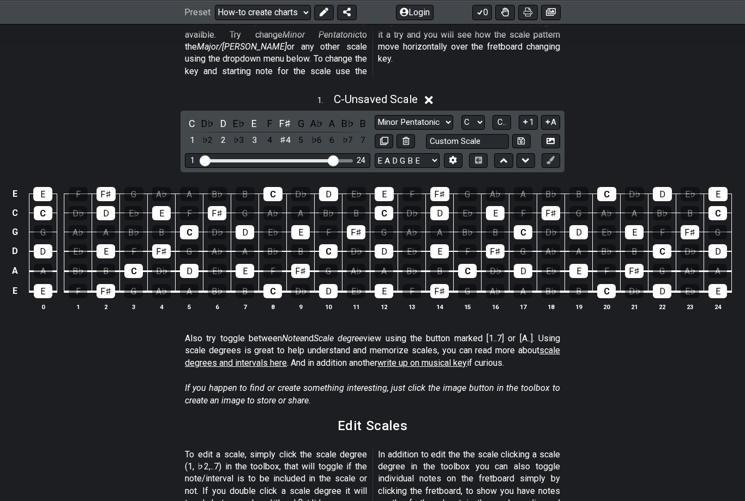
click at [312, 116] on div "A♭" at bounding box center [316, 123] width 14 height 15
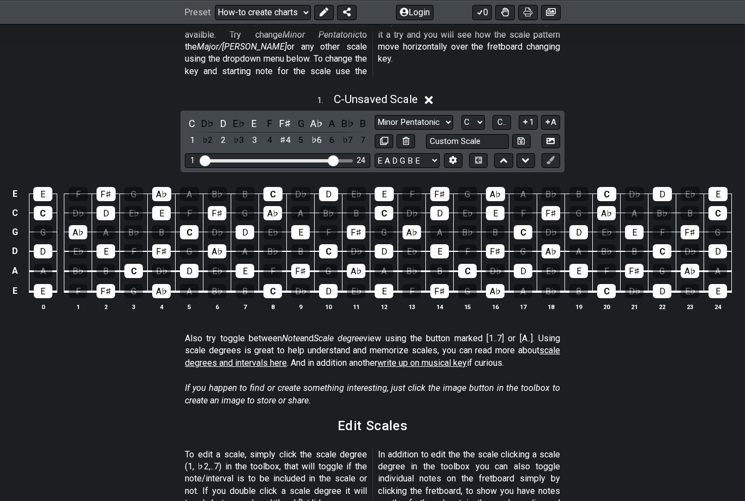
click at [348, 116] on div "B♭" at bounding box center [347, 123] width 14 height 15
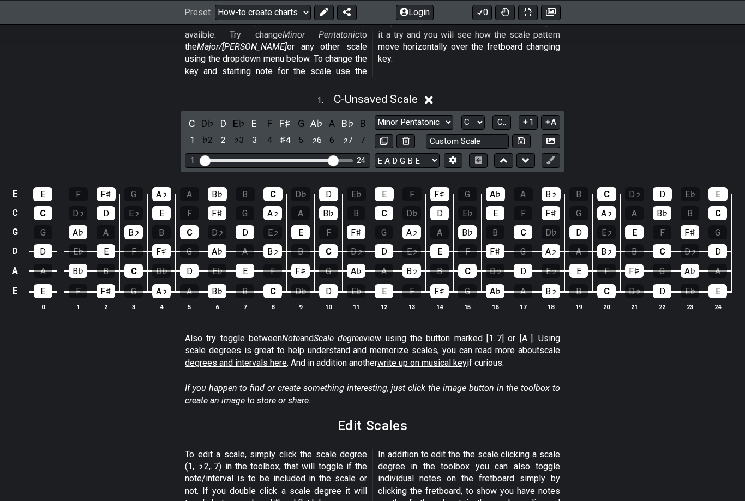
click at [348, 116] on div "B♭" at bounding box center [347, 123] width 14 height 15
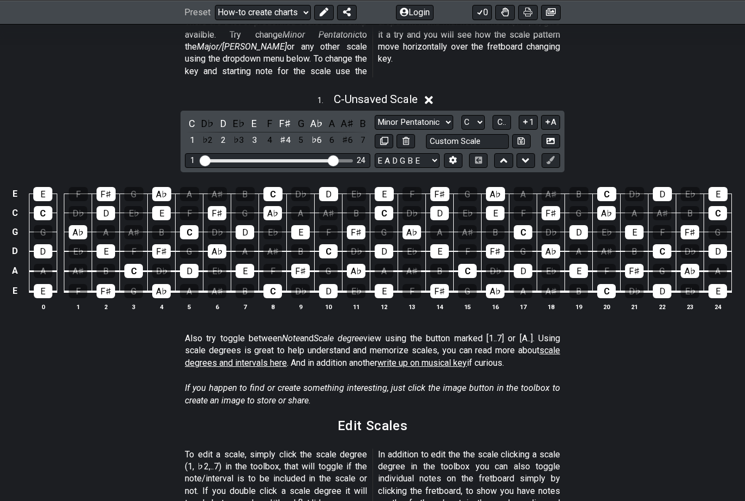
click at [321, 116] on div "A♭" at bounding box center [316, 123] width 14 height 15
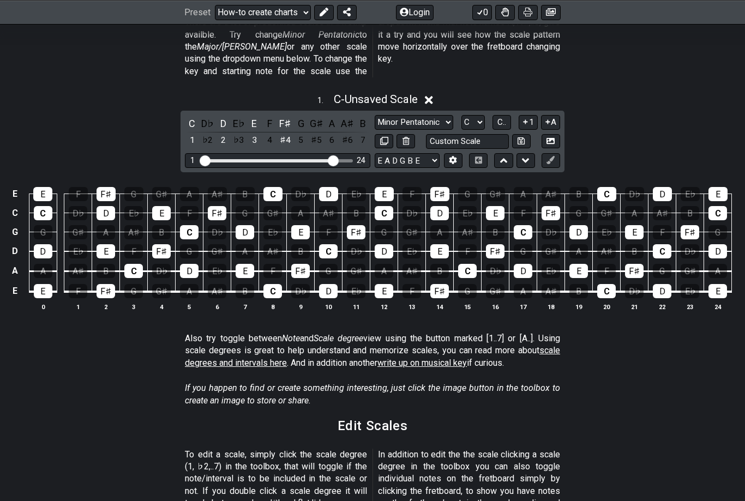
click at [288, 116] on div "F♯" at bounding box center [285, 123] width 14 height 15
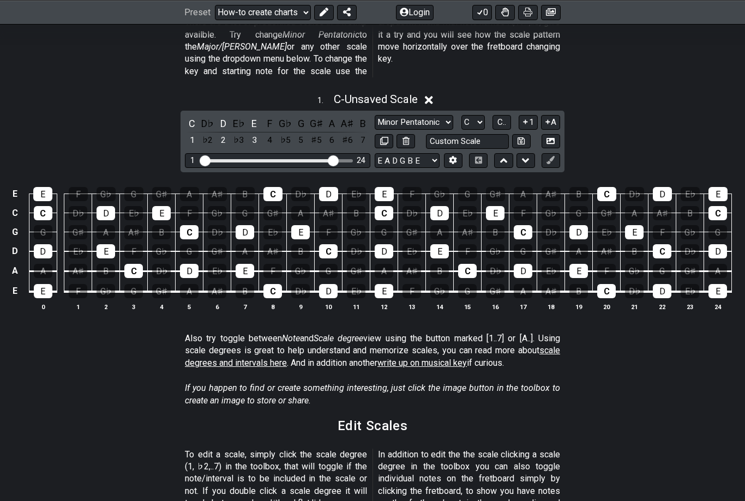
click at [255, 116] on div "E" at bounding box center [254, 123] width 14 height 15
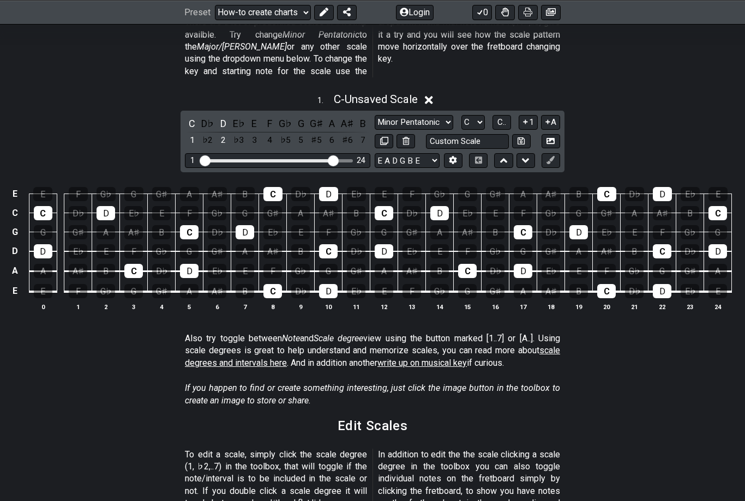
click at [229, 116] on div "D" at bounding box center [223, 123] width 14 height 15
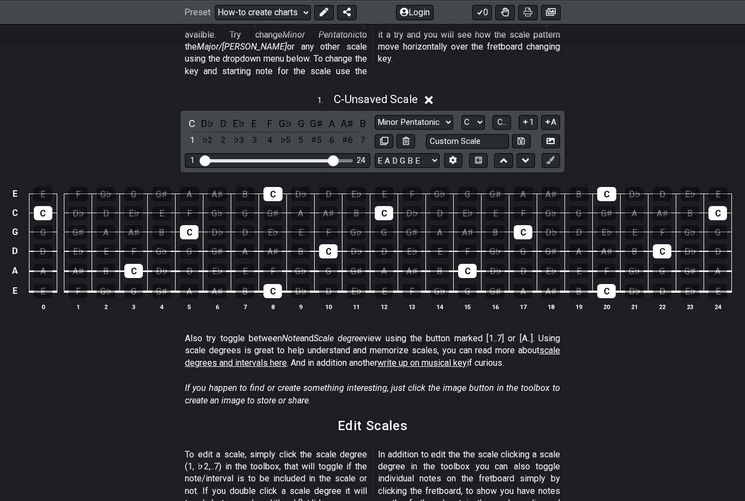
click at [225, 116] on div "D" at bounding box center [223, 123] width 14 height 15
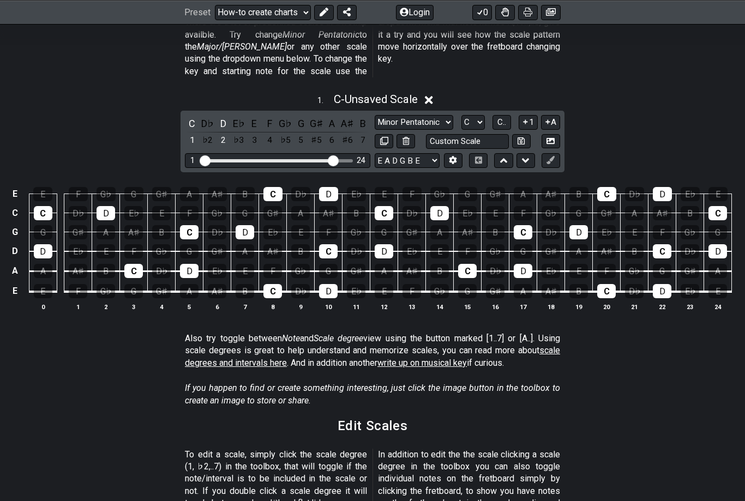
click at [254, 116] on div "E" at bounding box center [254, 123] width 14 height 15
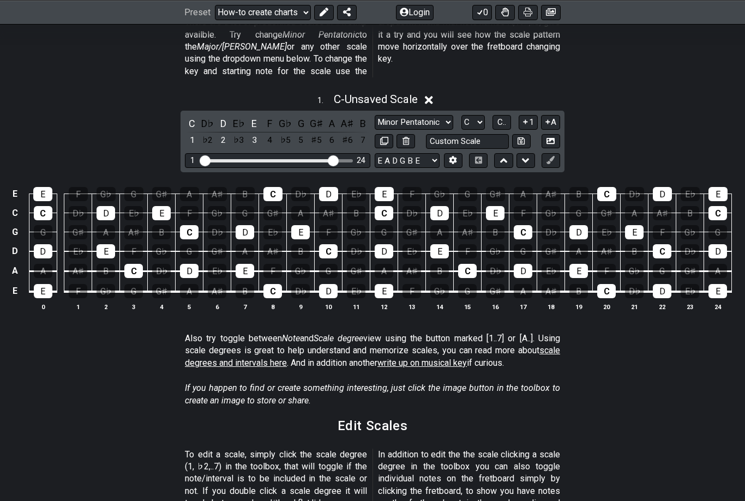
click at [283, 116] on div "G♭" at bounding box center [285, 123] width 14 height 15
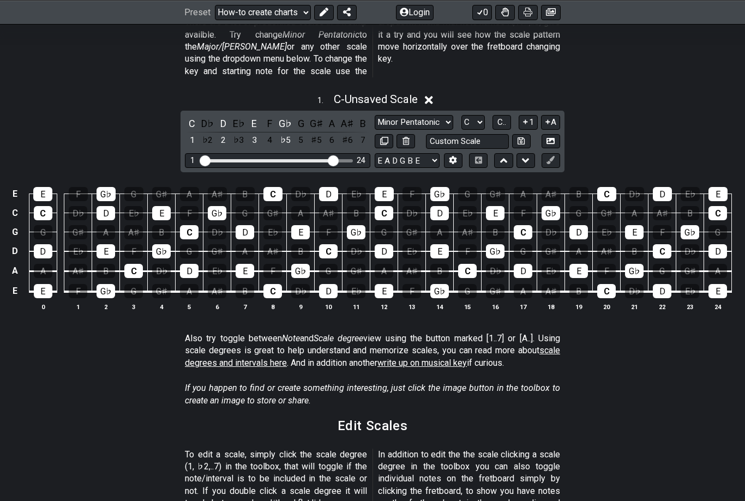
click at [313, 116] on div "G♯" at bounding box center [316, 123] width 14 height 15
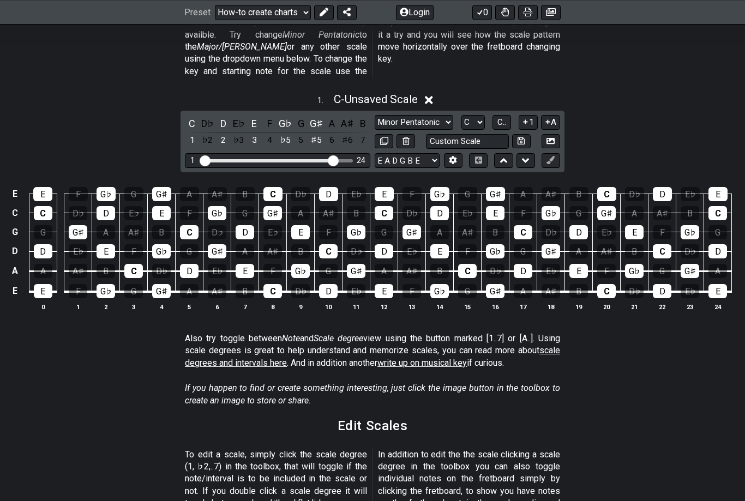
click at [348, 116] on div "A♯" at bounding box center [347, 123] width 14 height 15
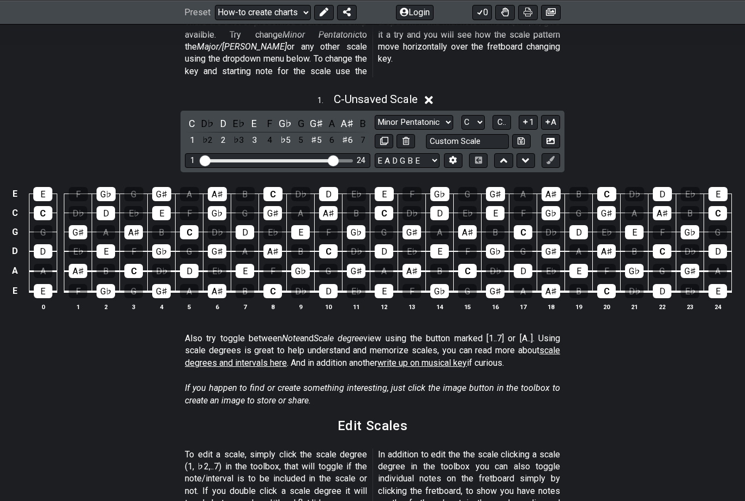
click at [313, 116] on div "G♯" at bounding box center [316, 123] width 14 height 15
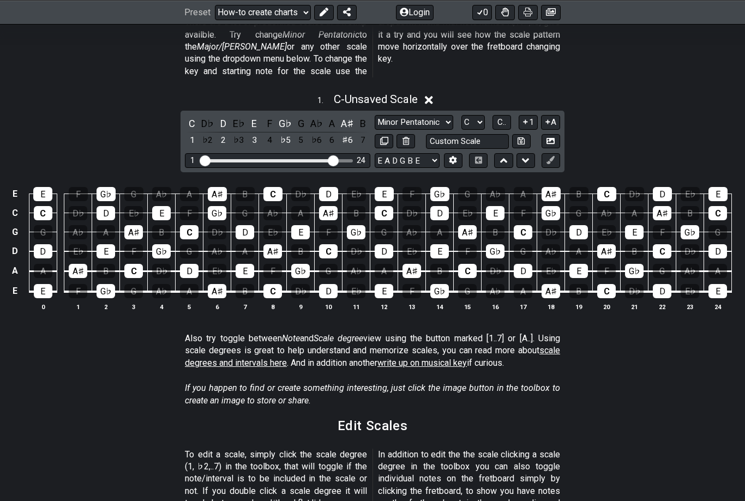
click at [299, 116] on div "G" at bounding box center [301, 123] width 14 height 15
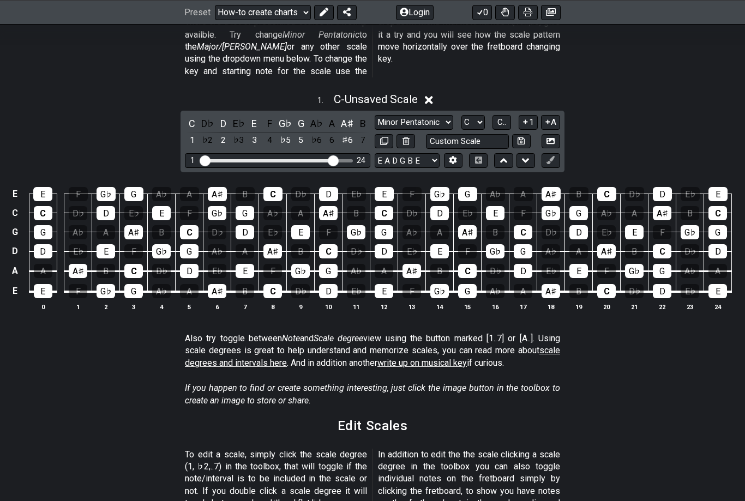
click at [331, 116] on div "A" at bounding box center [332, 123] width 14 height 15
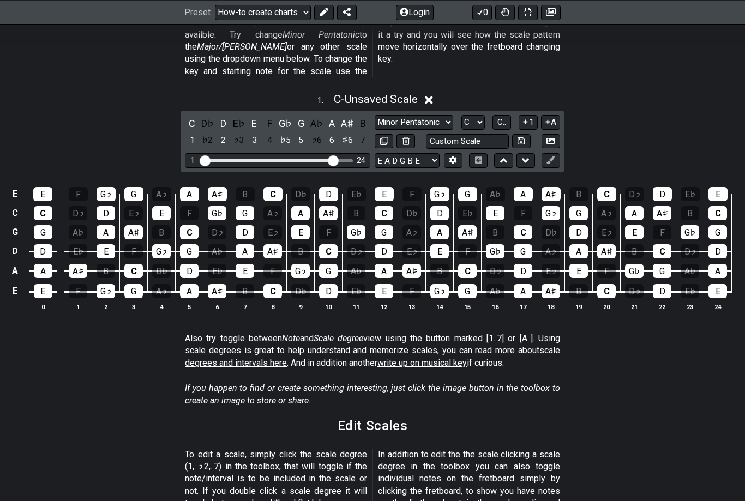
click at [286, 116] on div "G♭" at bounding box center [285, 123] width 14 height 15
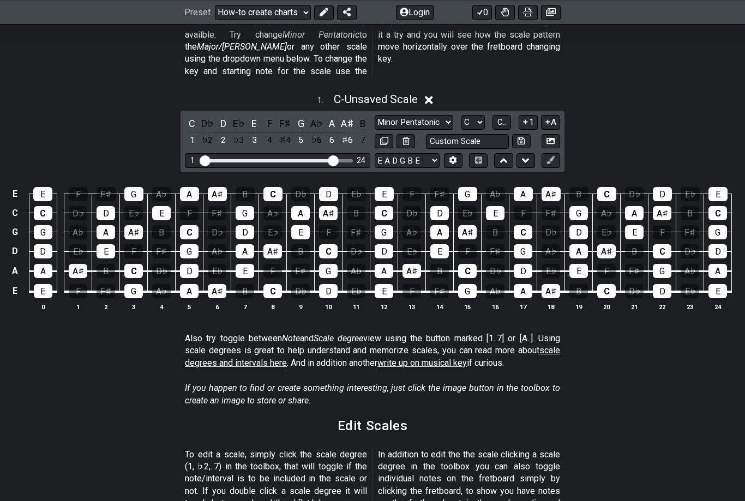
click at [271, 116] on div "F" at bounding box center [270, 123] width 14 height 15
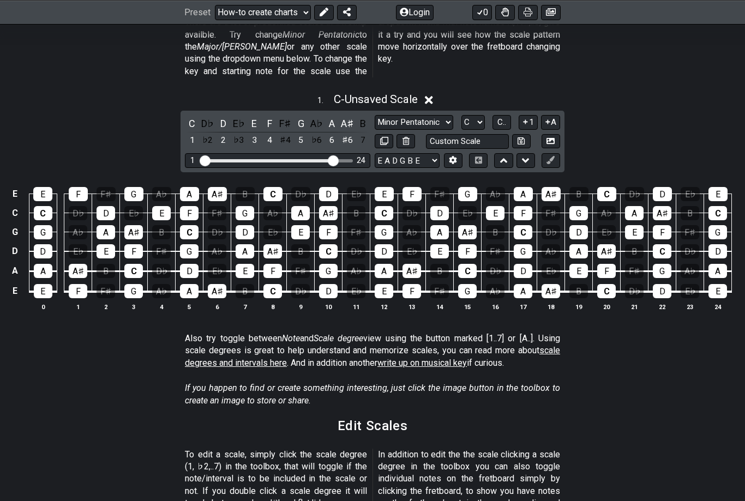
click at [336, 116] on div "A" at bounding box center [332, 123] width 14 height 15
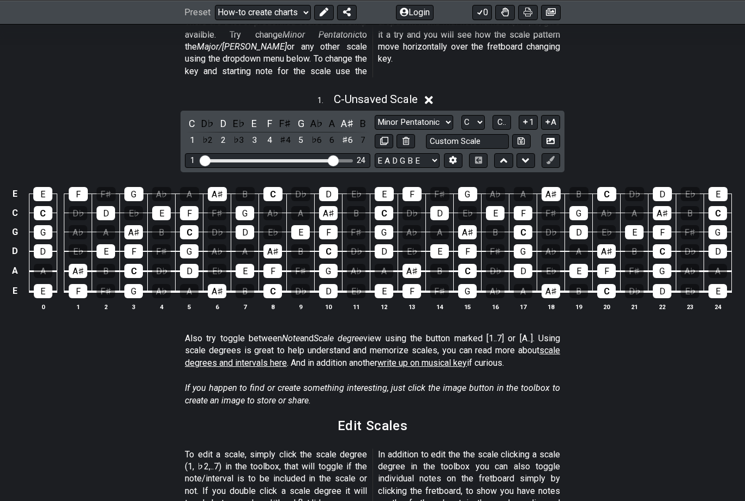
click at [318, 116] on div "A♭" at bounding box center [316, 123] width 14 height 15
